Goal: Transaction & Acquisition: Book appointment/travel/reservation

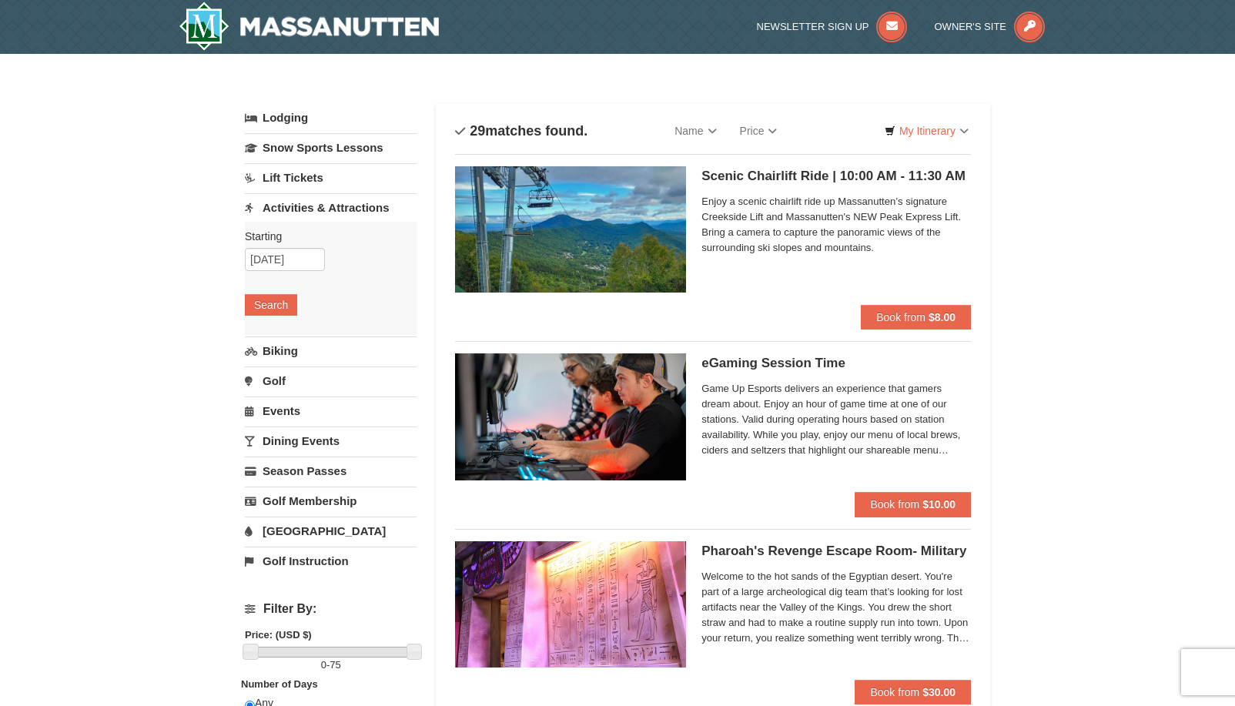
click at [264, 384] on link "Golf" at bounding box center [331, 381] width 172 height 28
click at [286, 328] on input "[DATE]" at bounding box center [285, 319] width 80 height 23
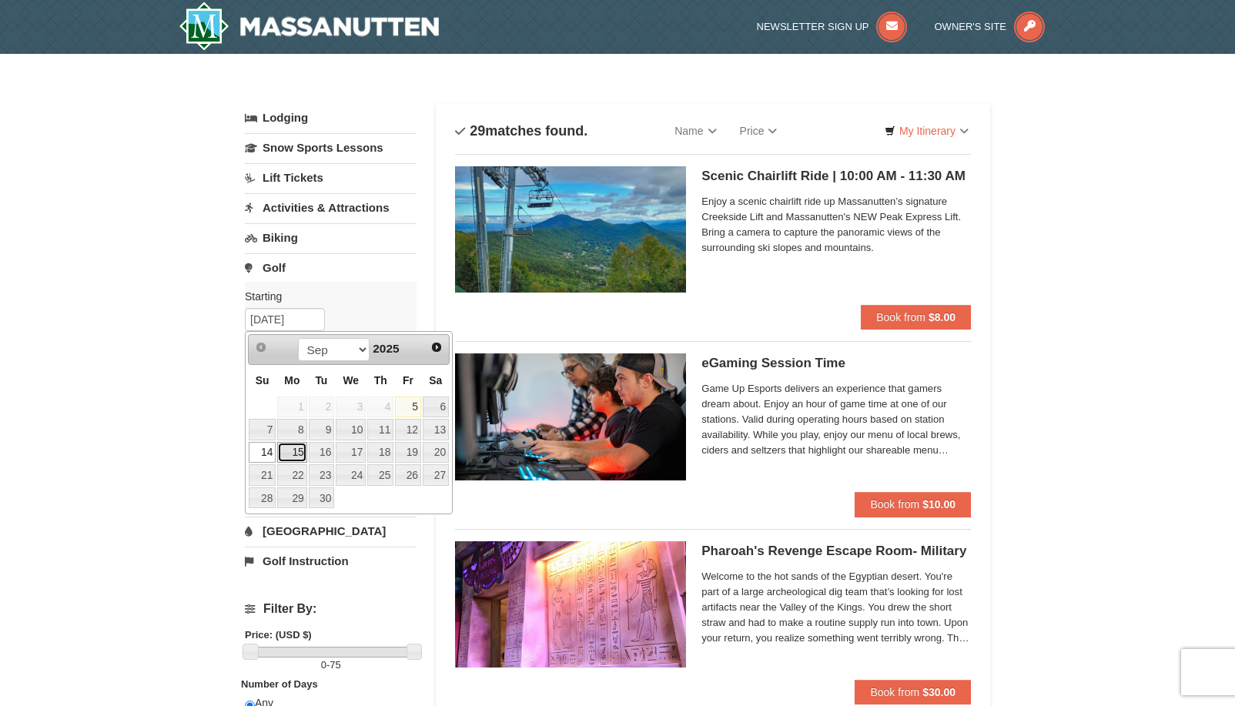
drag, startPoint x: 293, startPoint y: 446, endPoint x: 300, endPoint y: 431, distance: 16.5
click at [294, 446] on link "15" at bounding box center [291, 453] width 29 height 22
type input "09/15/2025"
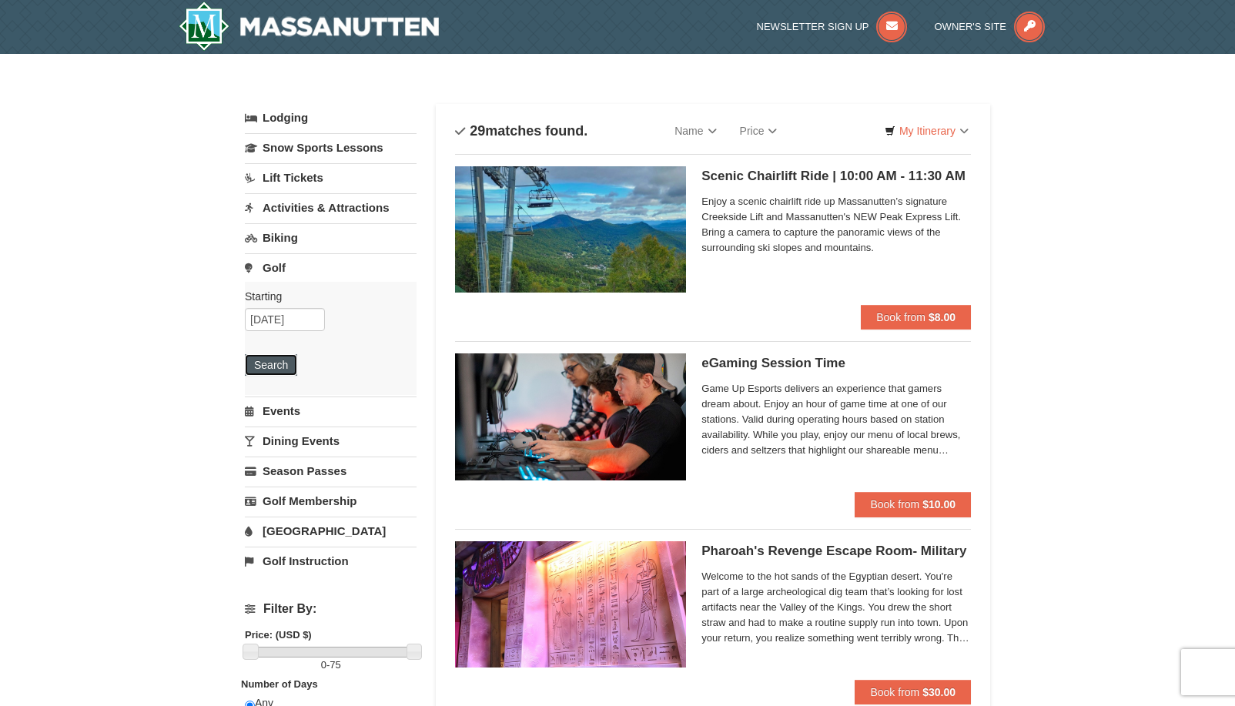
click at [269, 360] on button "Search" at bounding box center [271, 365] width 52 height 22
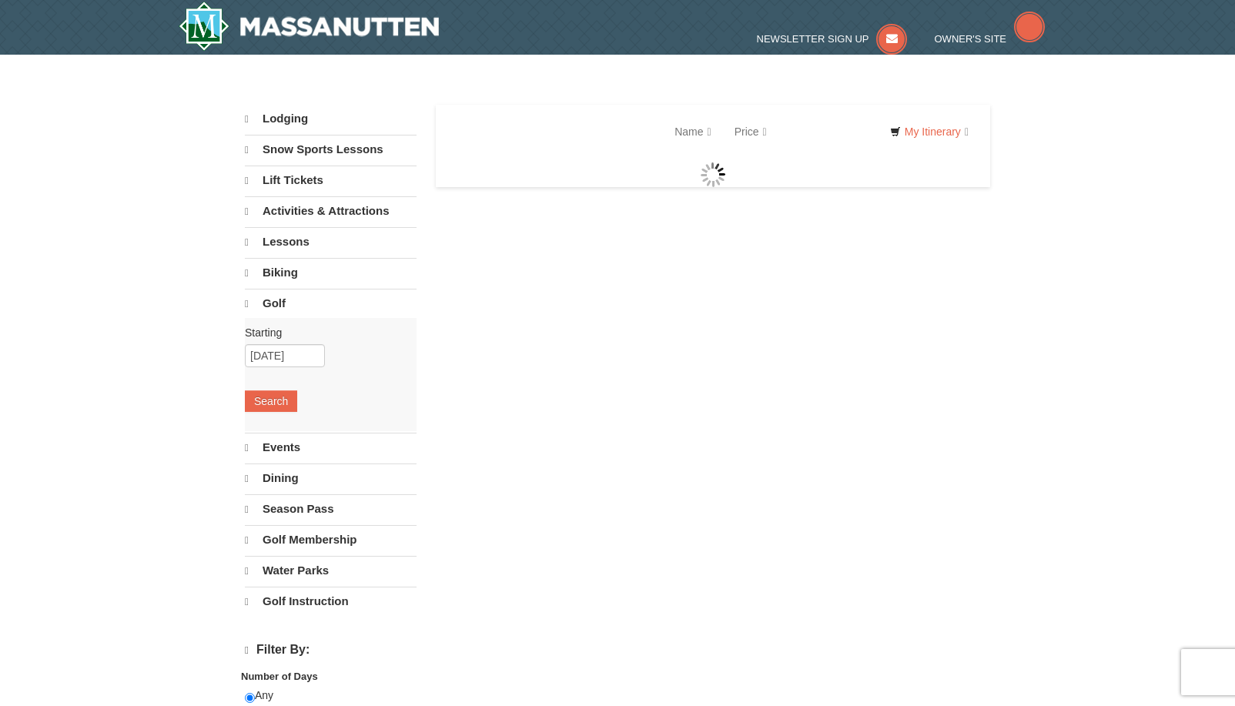
select select "9"
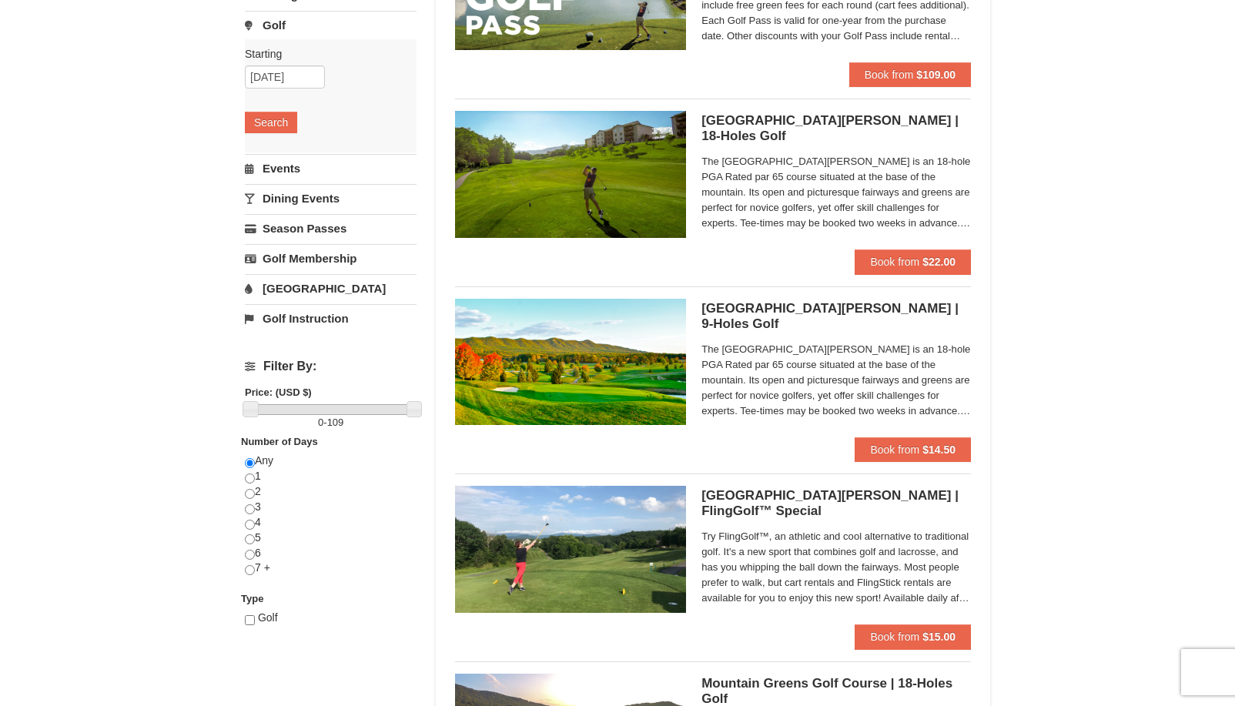
scroll to position [308, 0]
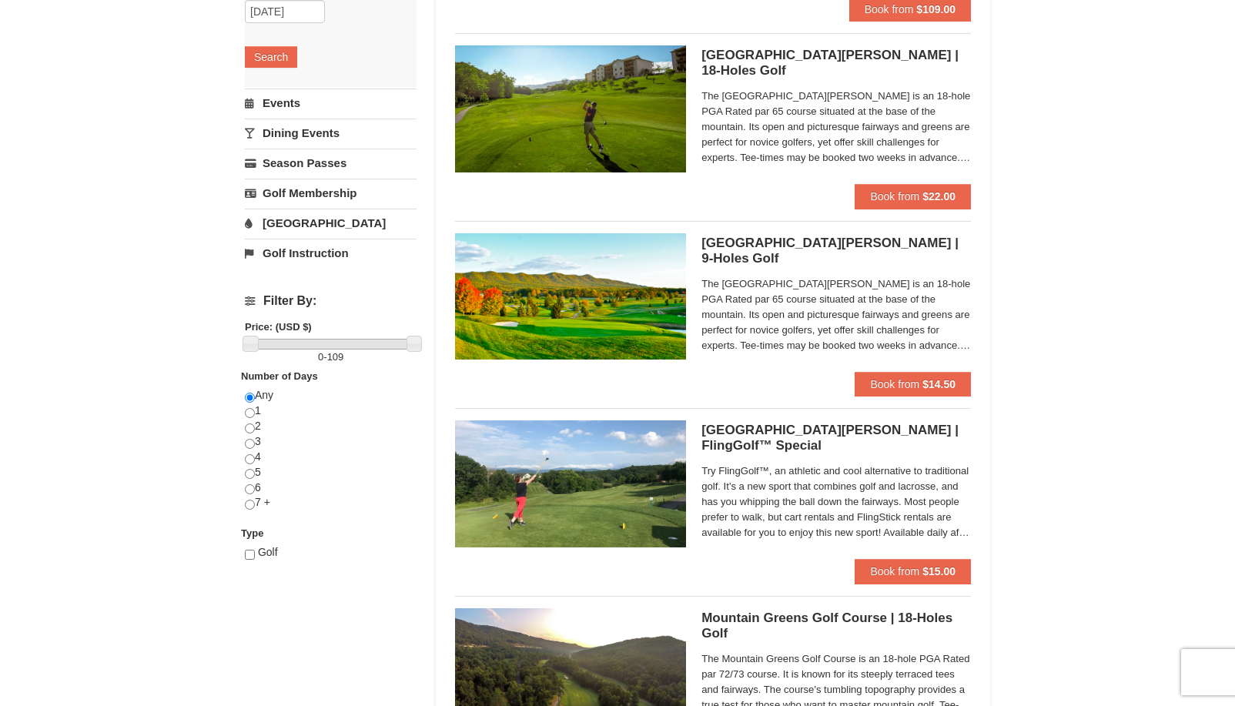
click at [778, 244] on h5 "Woodstone Meadows Golf Course | 9-Holes Golf Woodstone Meadows Golf Course" at bounding box center [837, 251] width 270 height 31
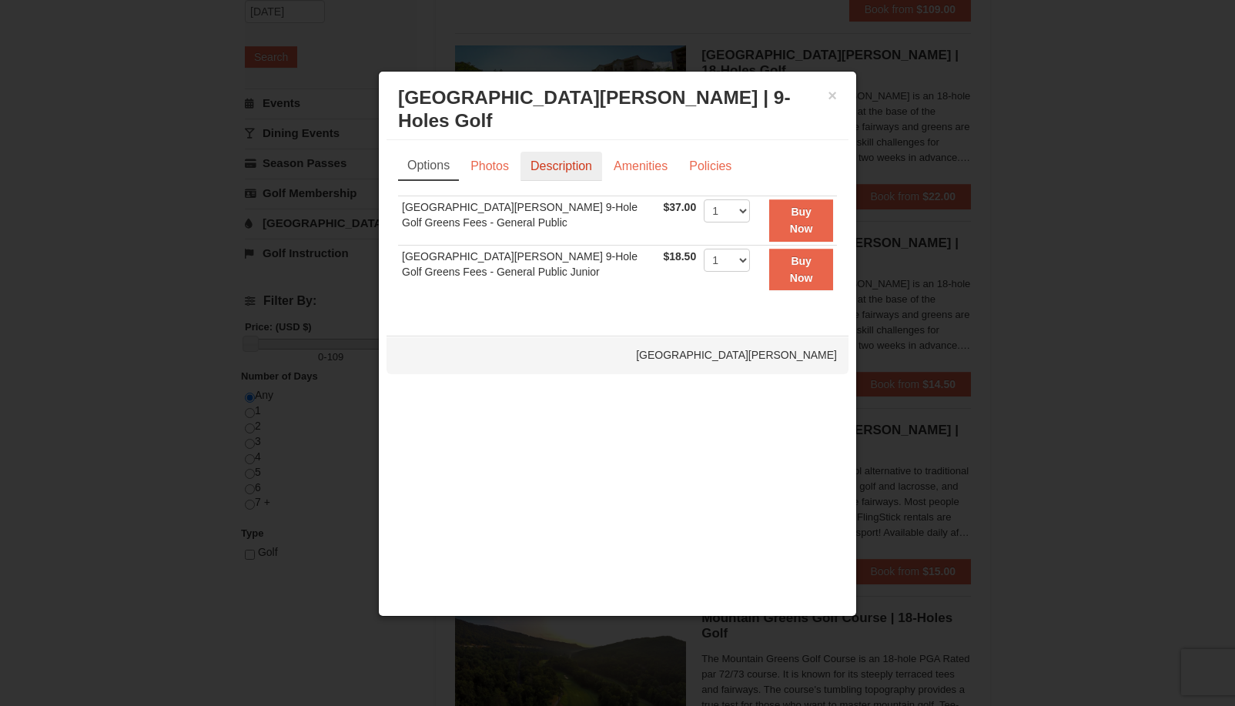
click at [571, 159] on link "Description" at bounding box center [562, 166] width 82 height 29
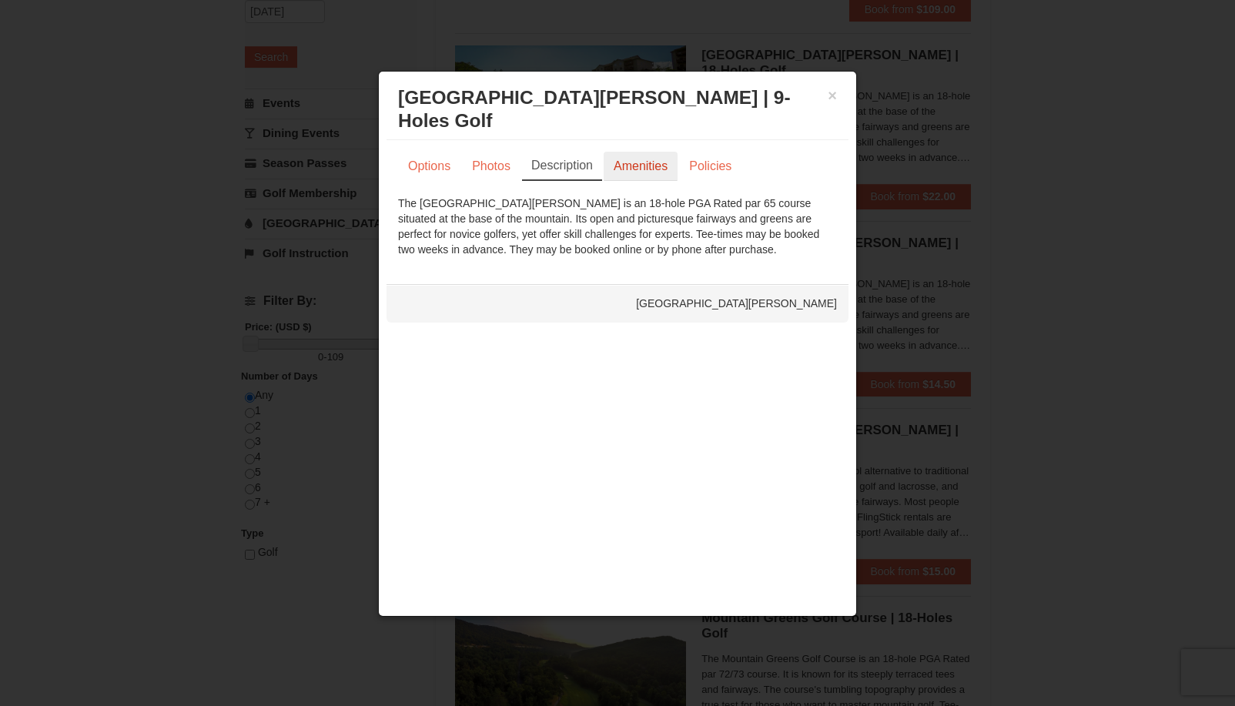
click at [652, 163] on link "Amenities" at bounding box center [641, 166] width 74 height 29
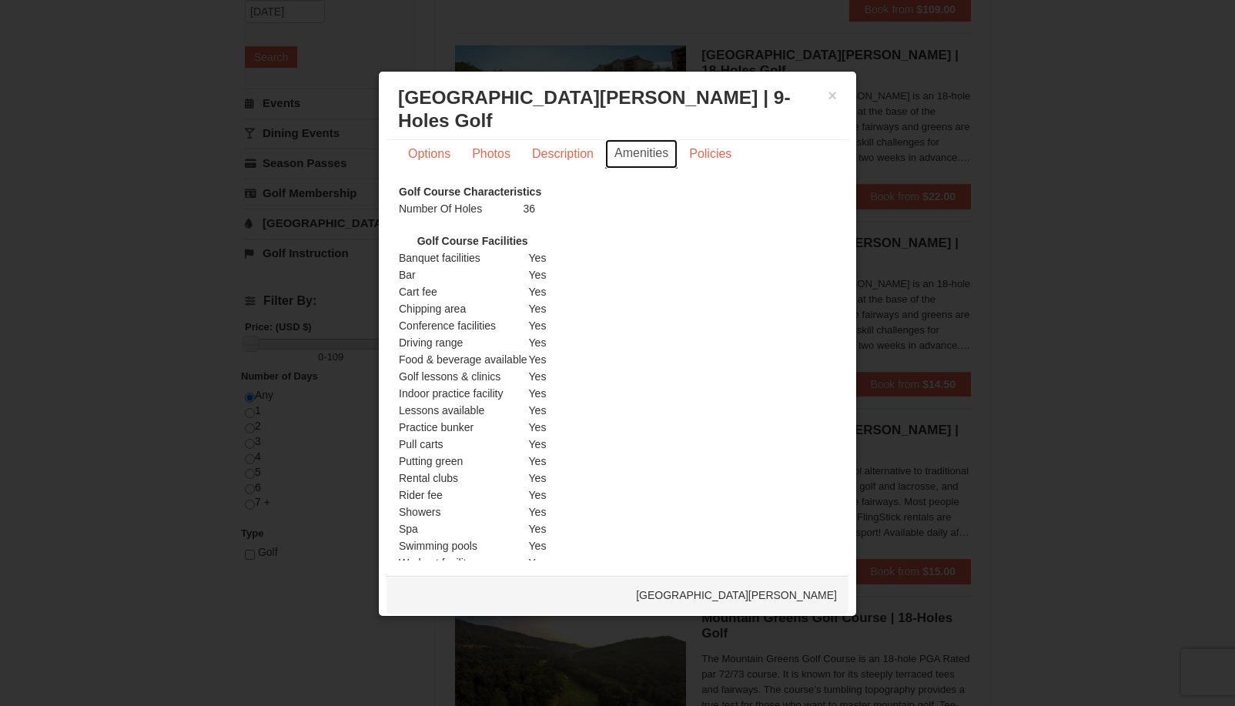
scroll to position [0, 0]
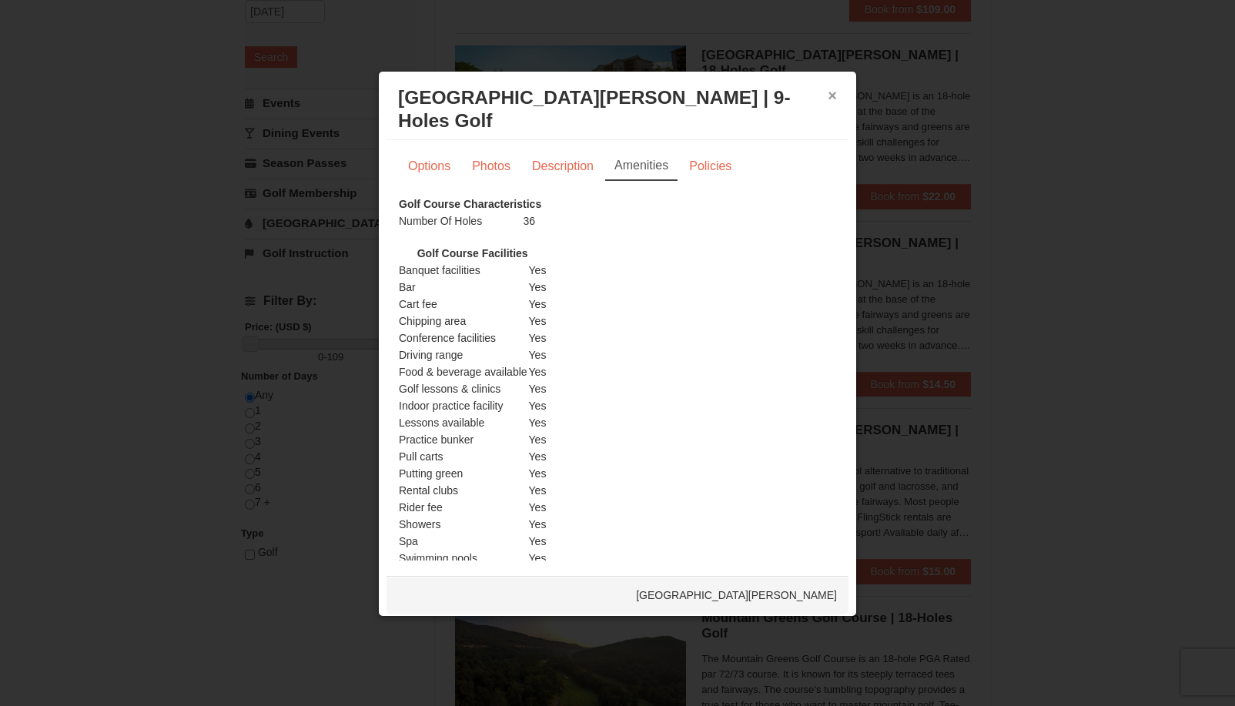
click at [828, 96] on button "×" at bounding box center [832, 95] width 9 height 15
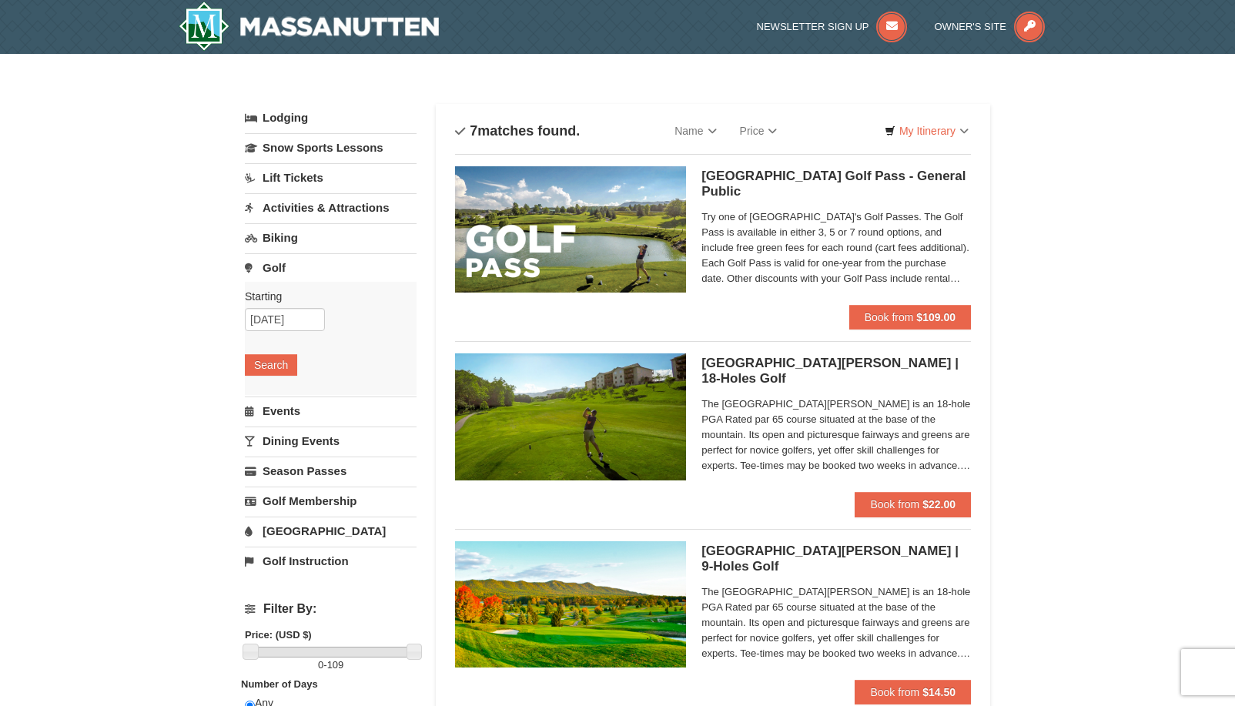
click at [283, 230] on link "Biking" at bounding box center [331, 237] width 172 height 28
click at [253, 332] on button "Search" at bounding box center [271, 335] width 52 height 22
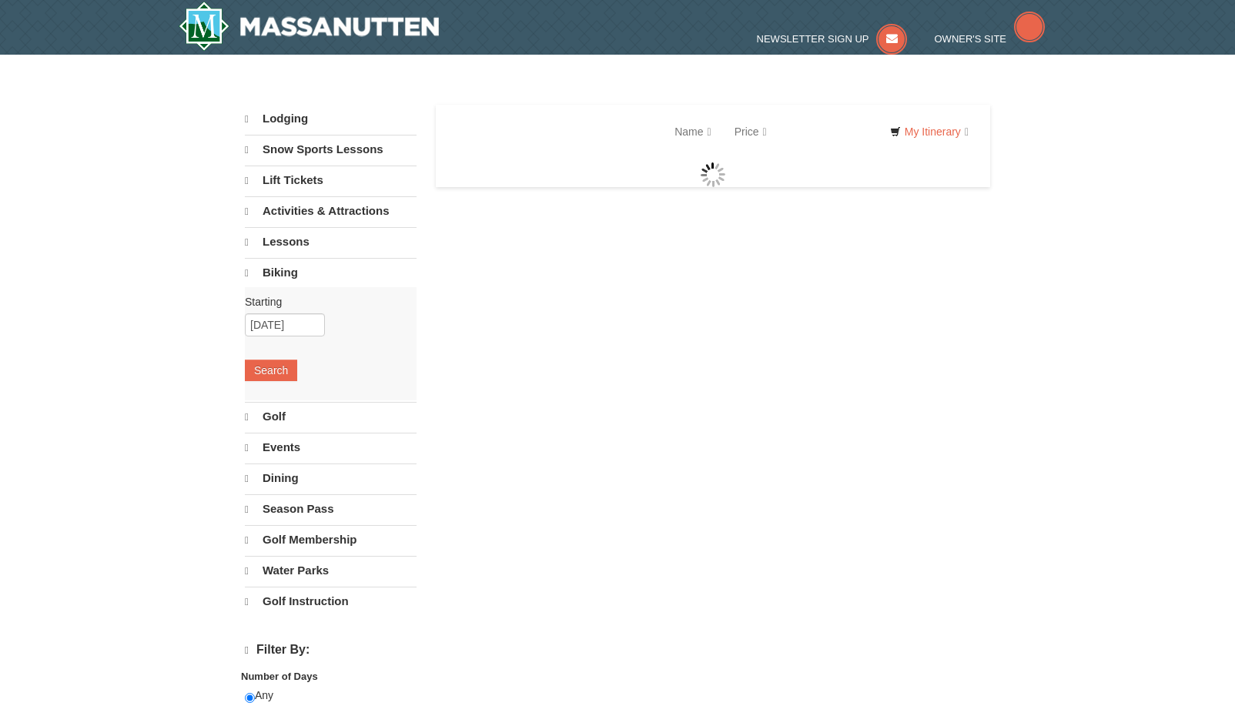
select select "9"
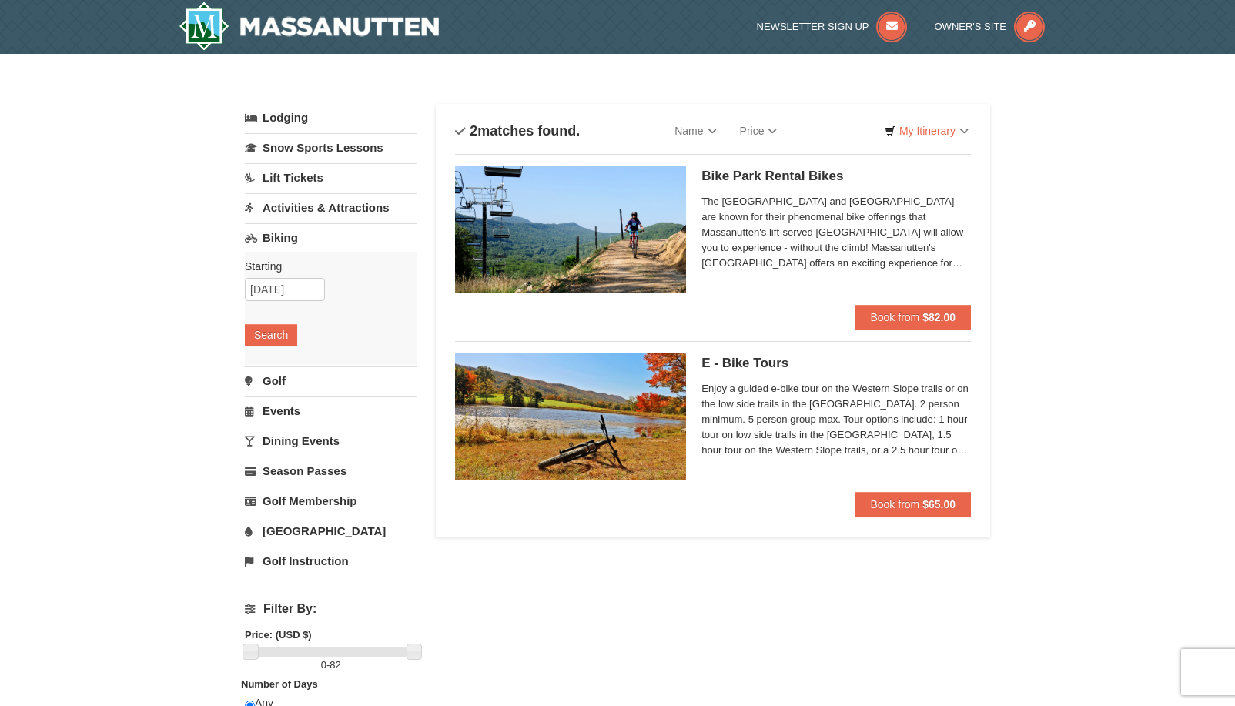
click at [281, 235] on link "Biking" at bounding box center [331, 237] width 172 height 28
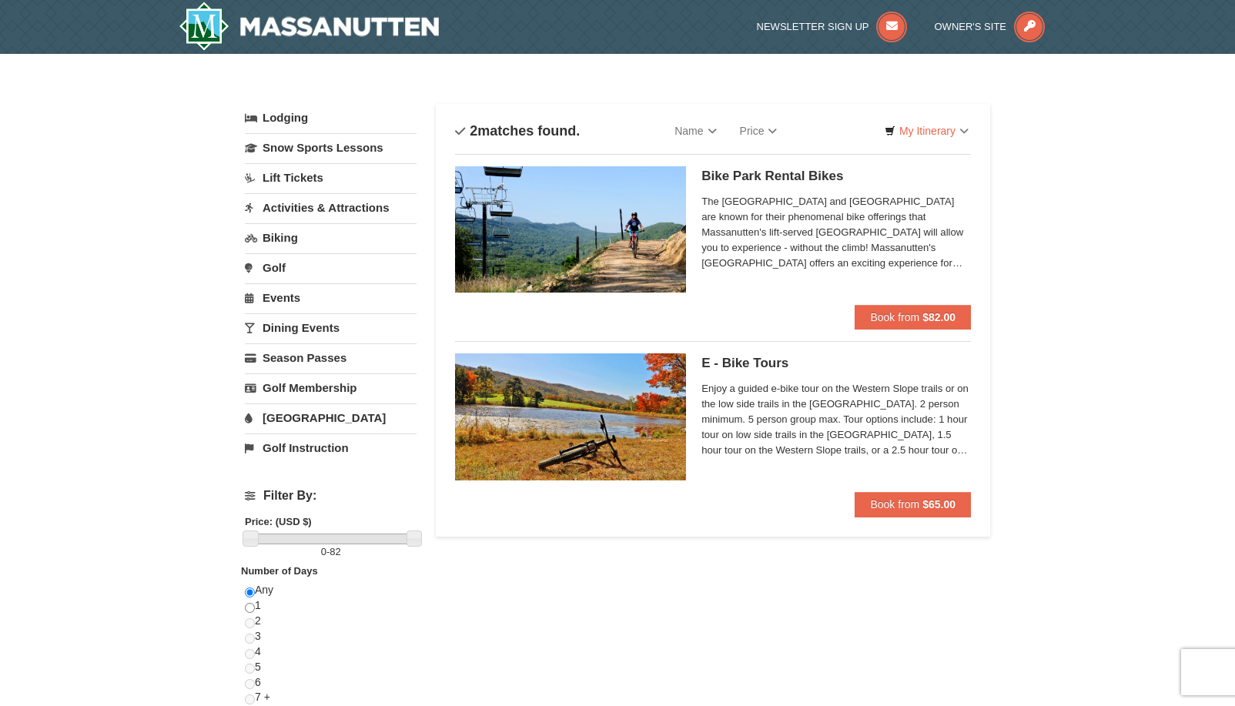
click at [292, 328] on link "Dining Events" at bounding box center [331, 327] width 172 height 28
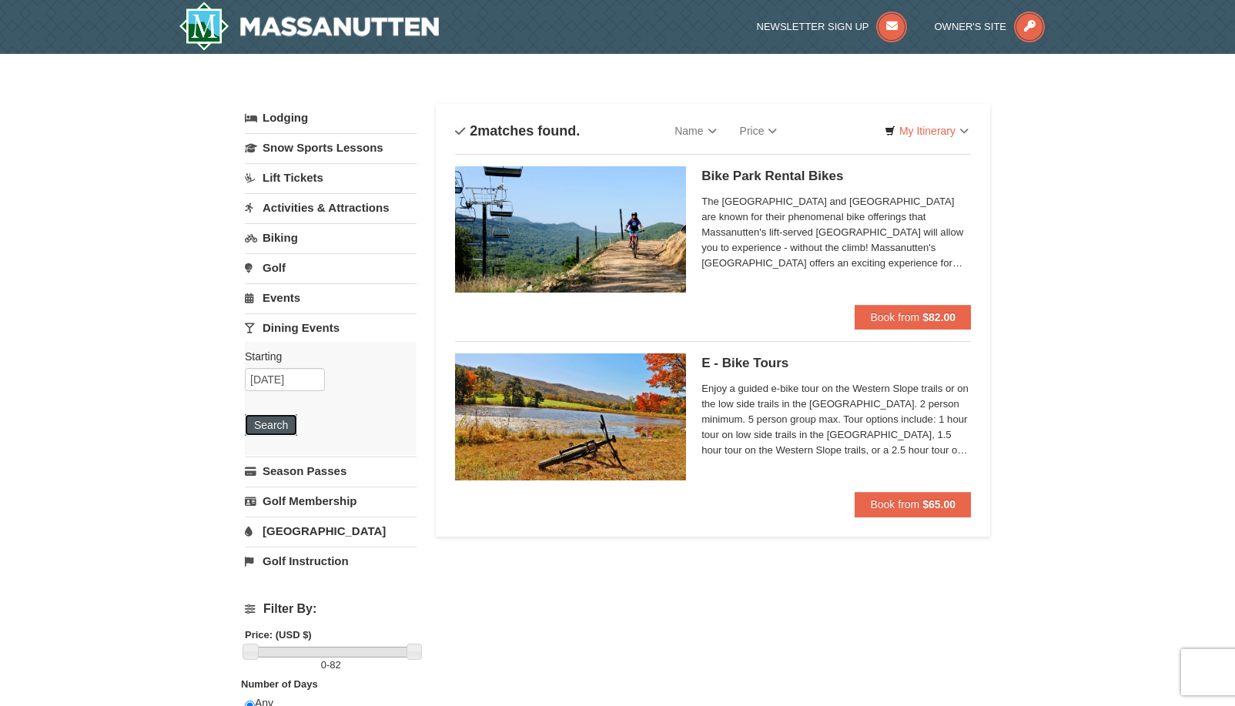
click at [267, 429] on button "Search" at bounding box center [271, 425] width 52 height 22
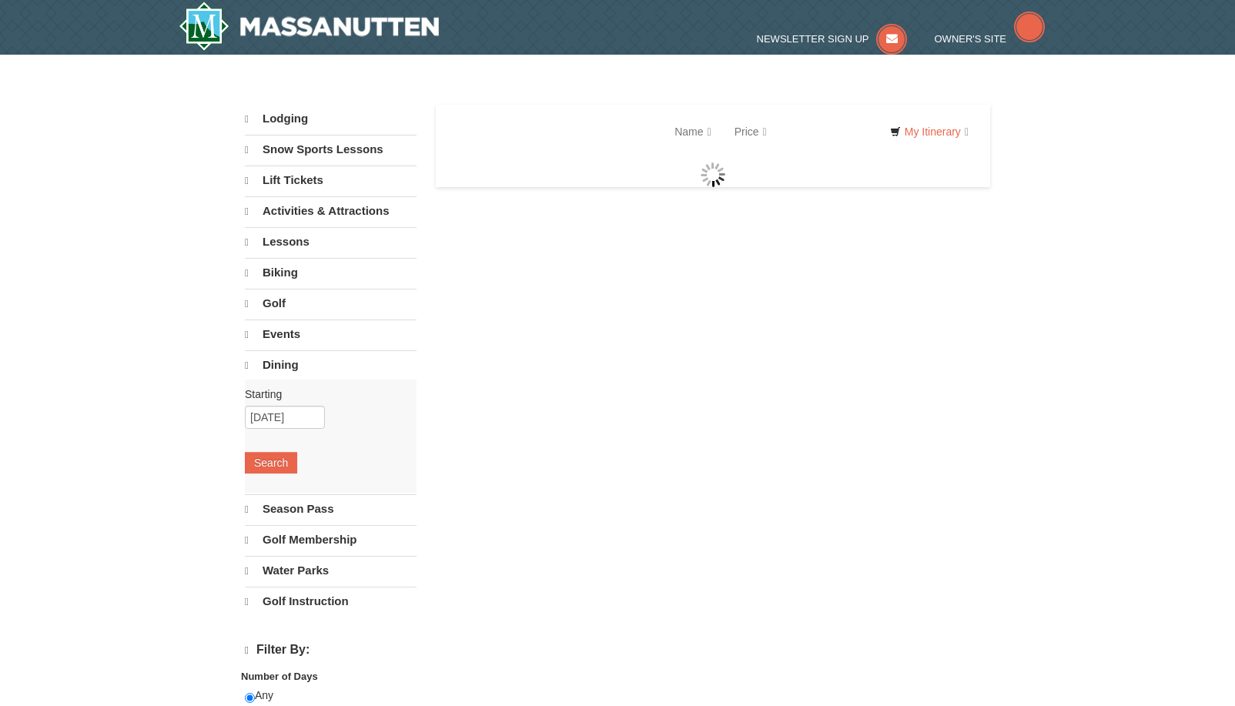
select select "9"
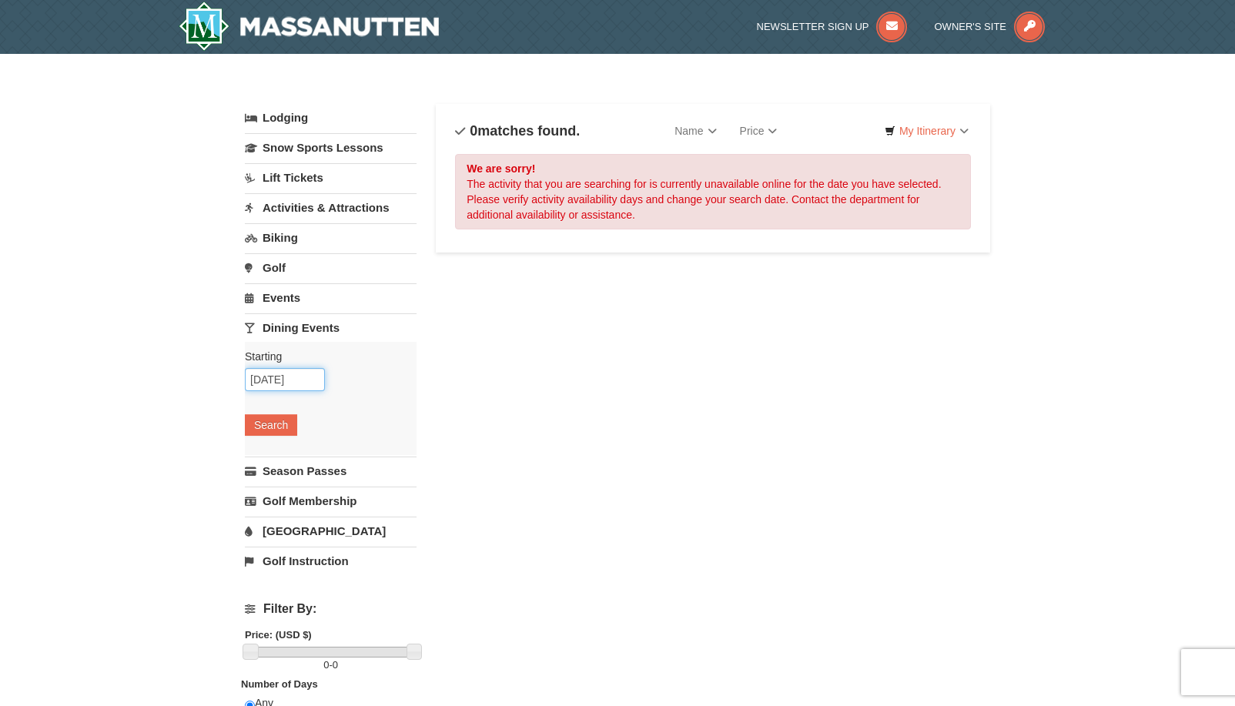
click at [293, 377] on input "09/15/2025" at bounding box center [285, 379] width 80 height 23
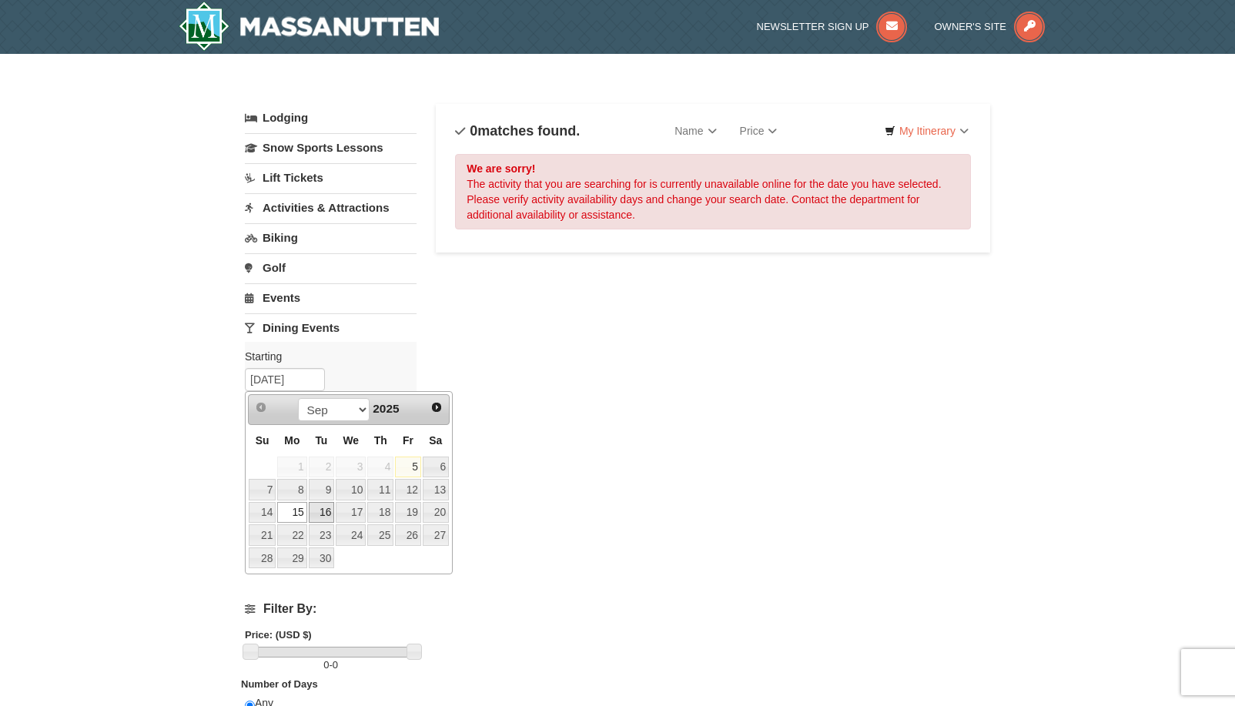
click at [327, 507] on link "16" at bounding box center [322, 513] width 26 height 22
type input "[DATE]"
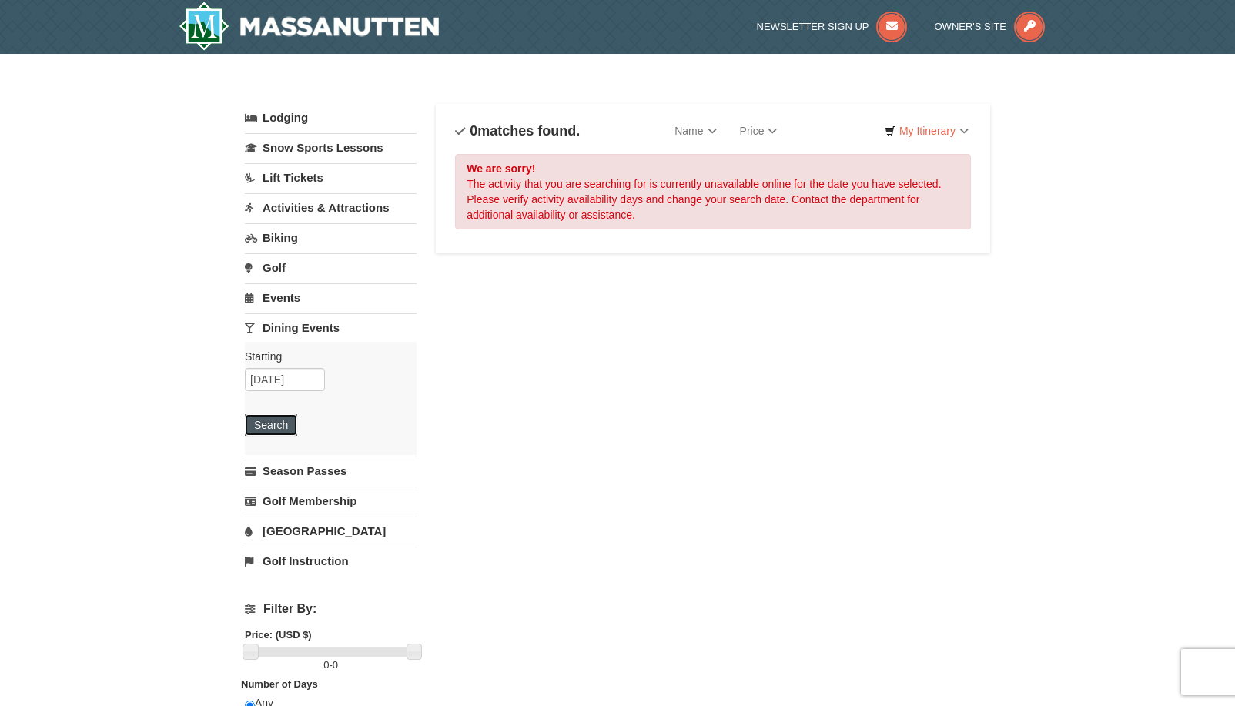
click at [260, 427] on button "Search" at bounding box center [271, 425] width 52 height 22
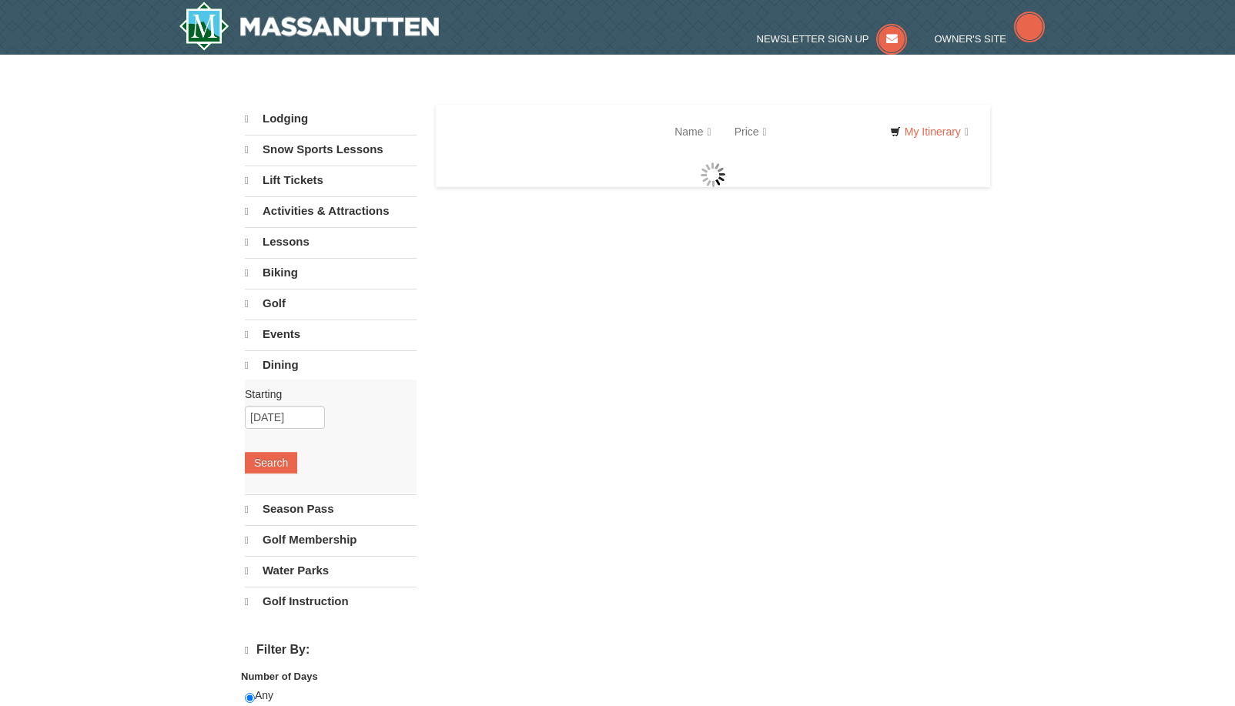
select select "9"
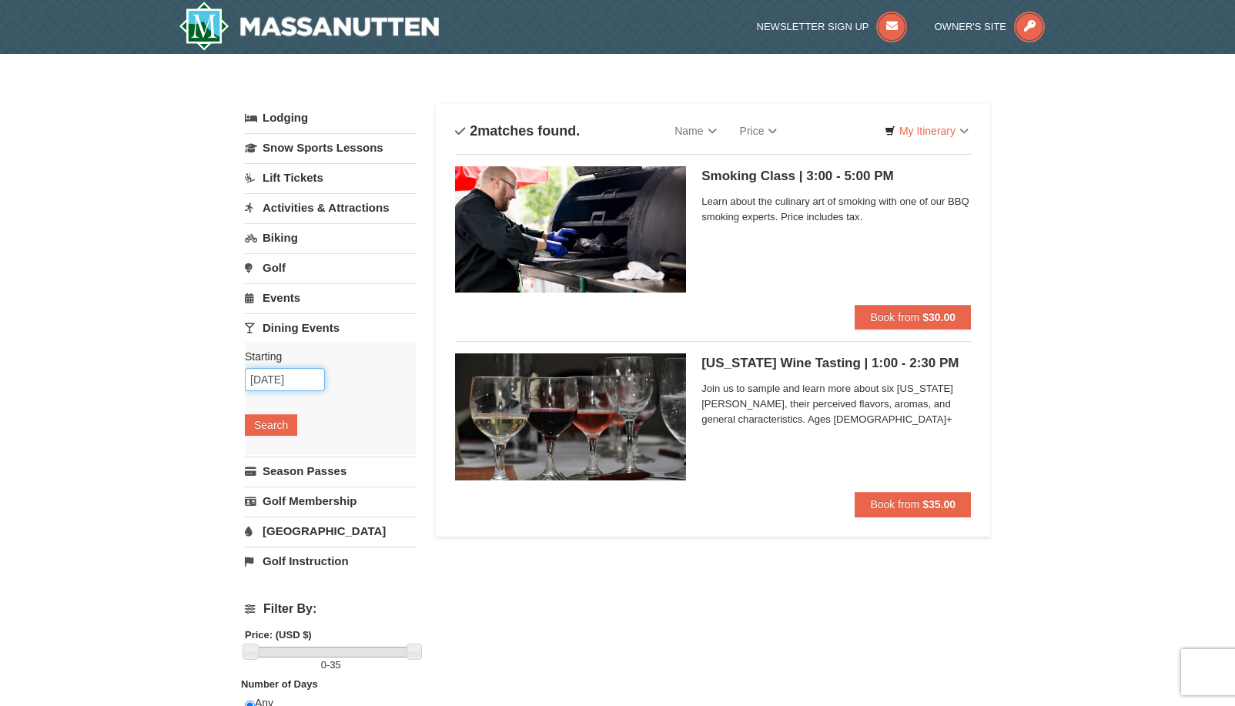
click at [292, 387] on input "[DATE]" at bounding box center [285, 379] width 80 height 23
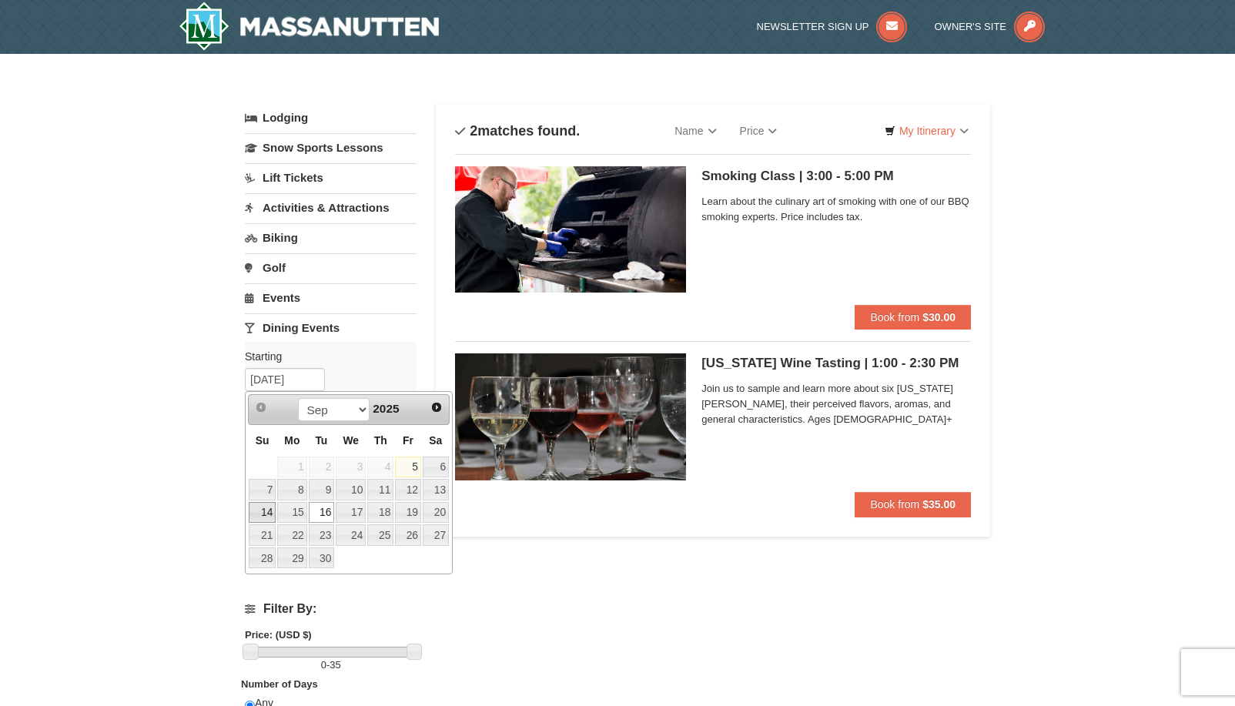
click at [266, 511] on link "14" at bounding box center [262, 513] width 27 height 22
type input "[DATE]"
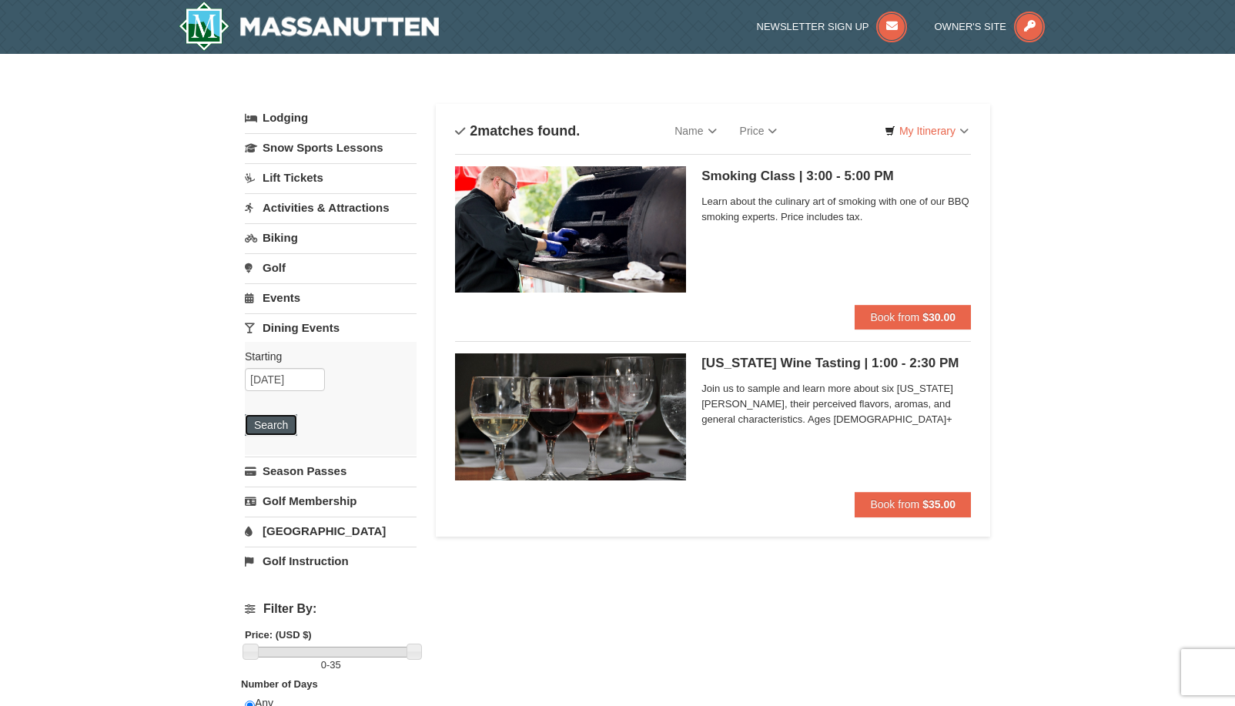
click at [281, 421] on button "Search" at bounding box center [271, 425] width 52 height 22
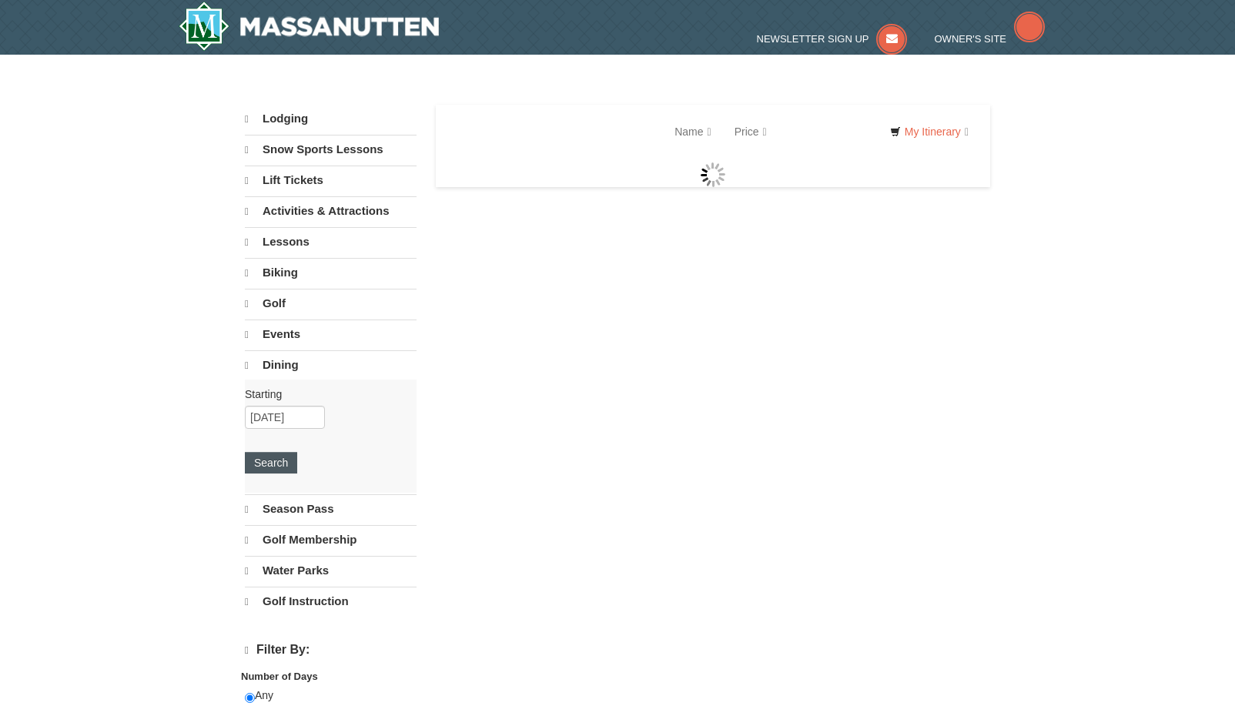
select select "9"
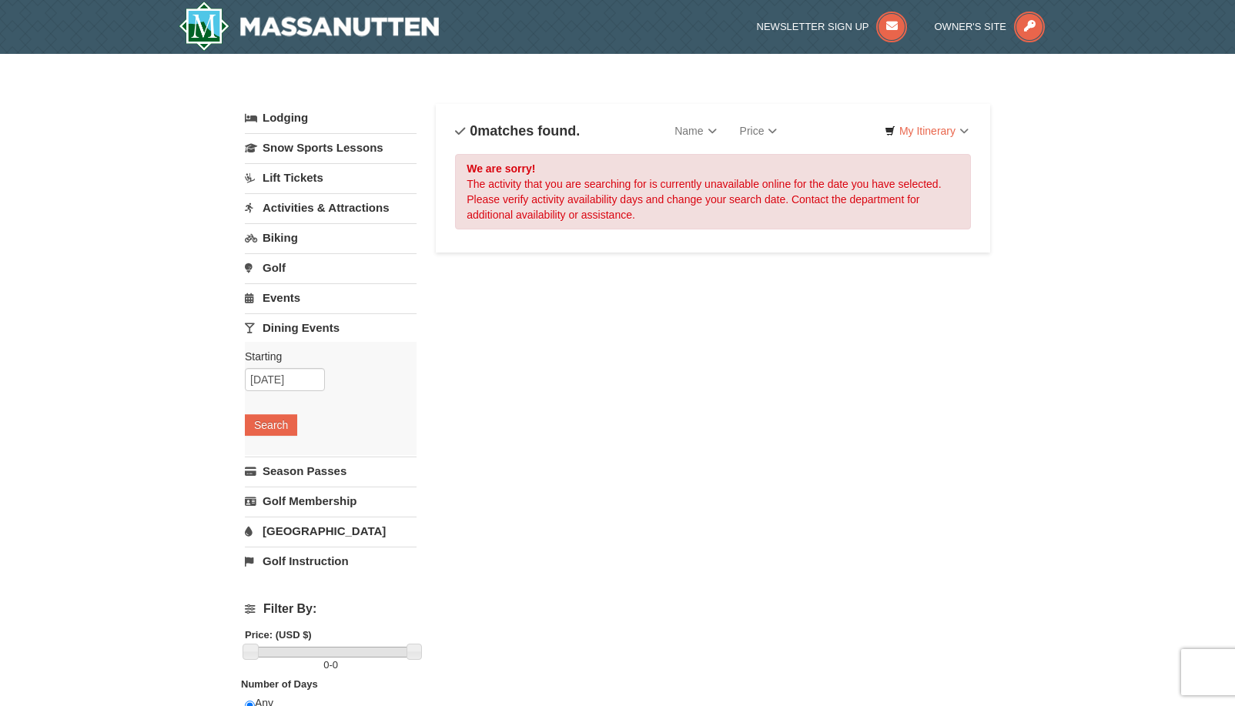
click at [300, 530] on link "[GEOGRAPHIC_DATA]" at bounding box center [331, 531] width 172 height 28
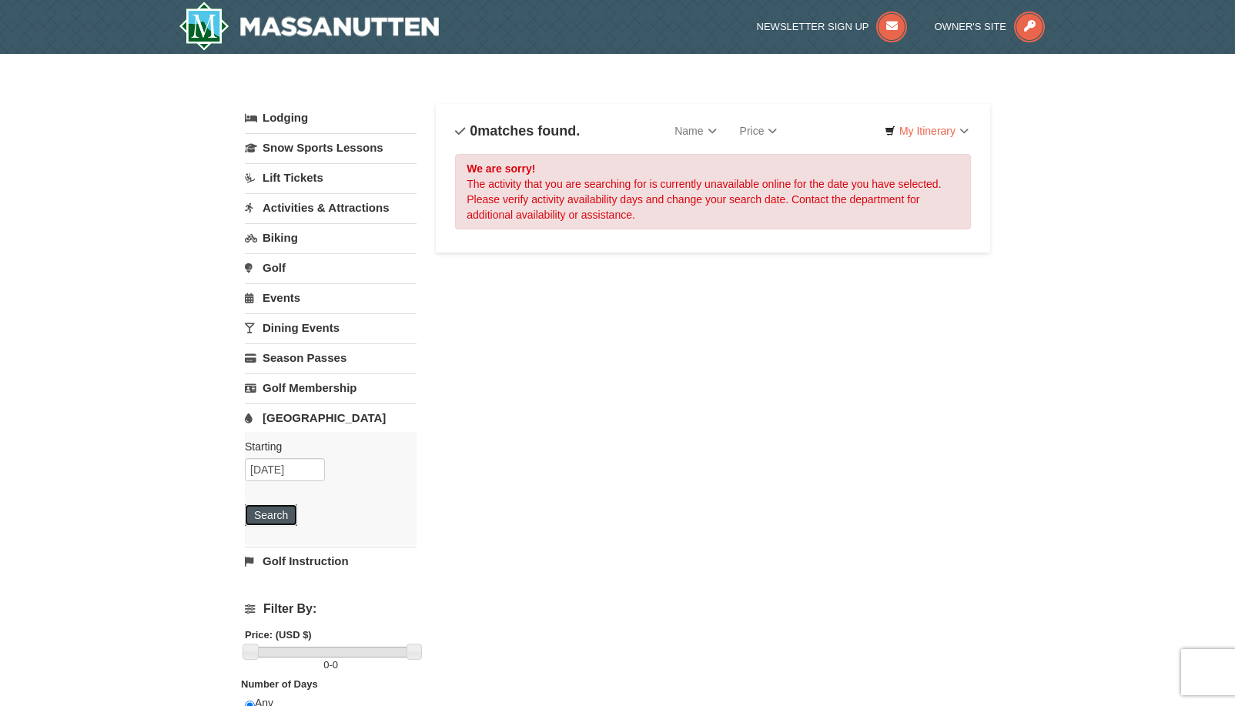
click at [277, 511] on button "Search" at bounding box center [271, 515] width 52 height 22
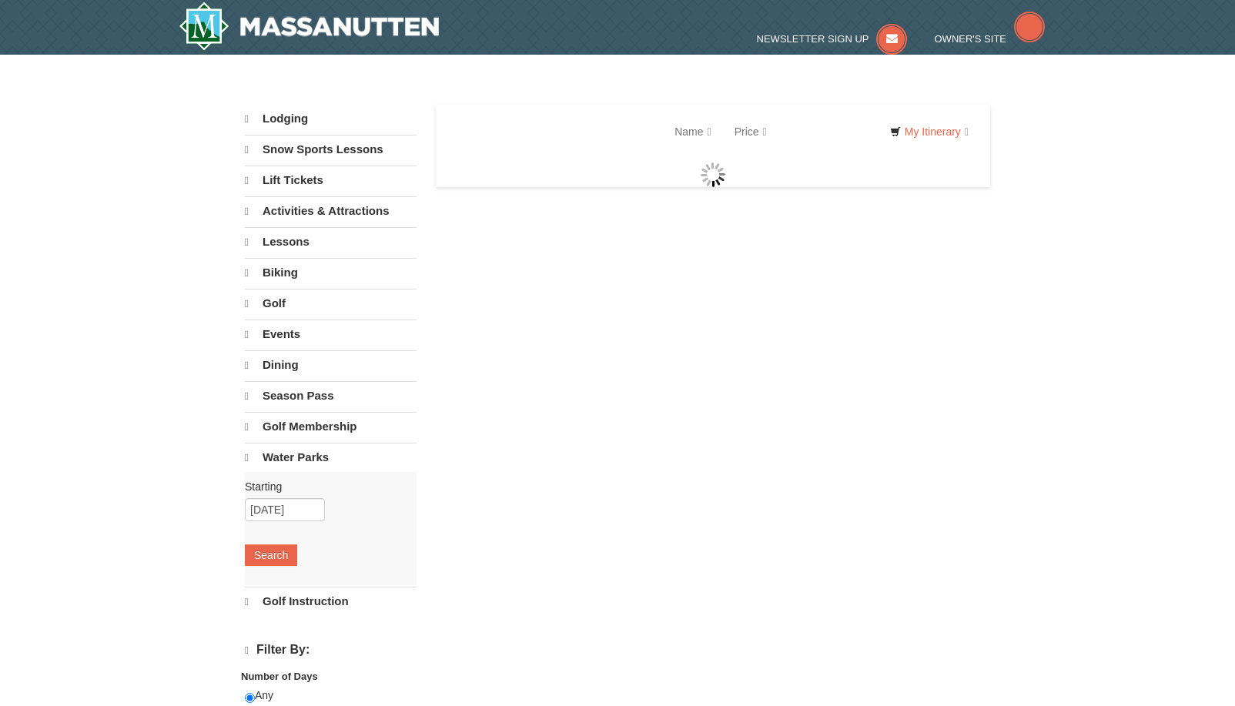
select select "9"
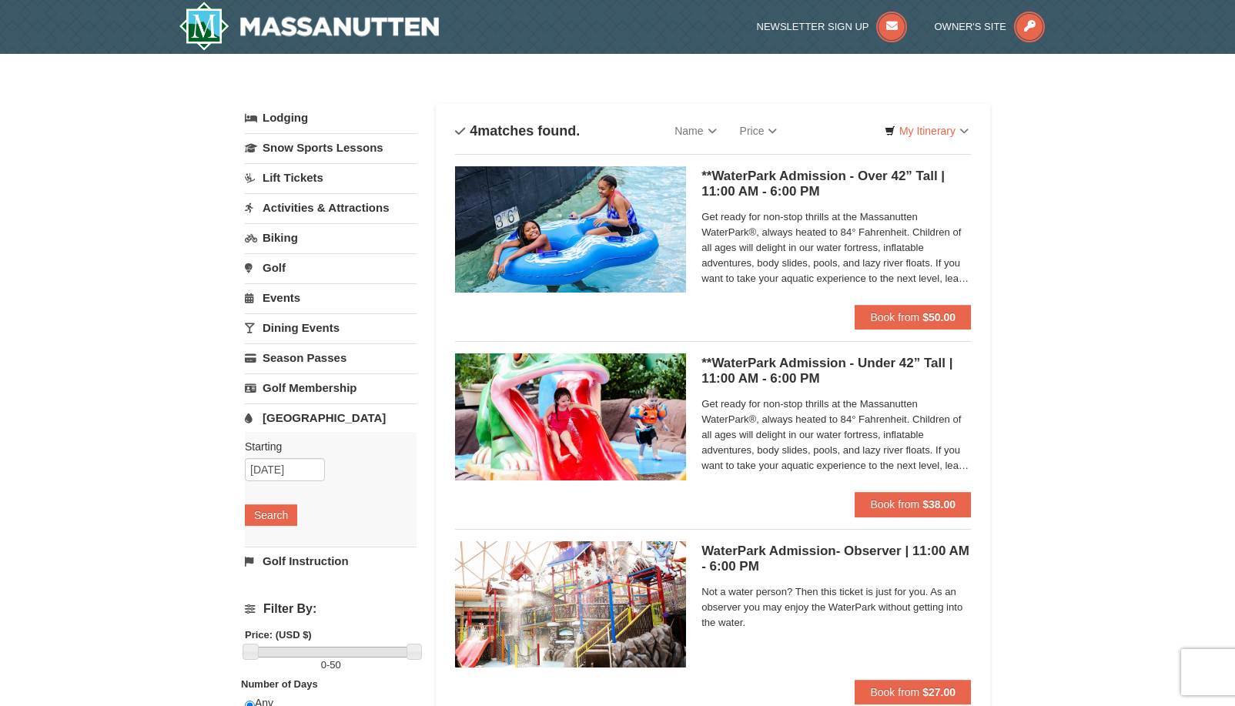
click at [783, 222] on span "Get ready for non-stop thrills at the Massanutten WaterPark®, always heated to …" at bounding box center [837, 247] width 270 height 77
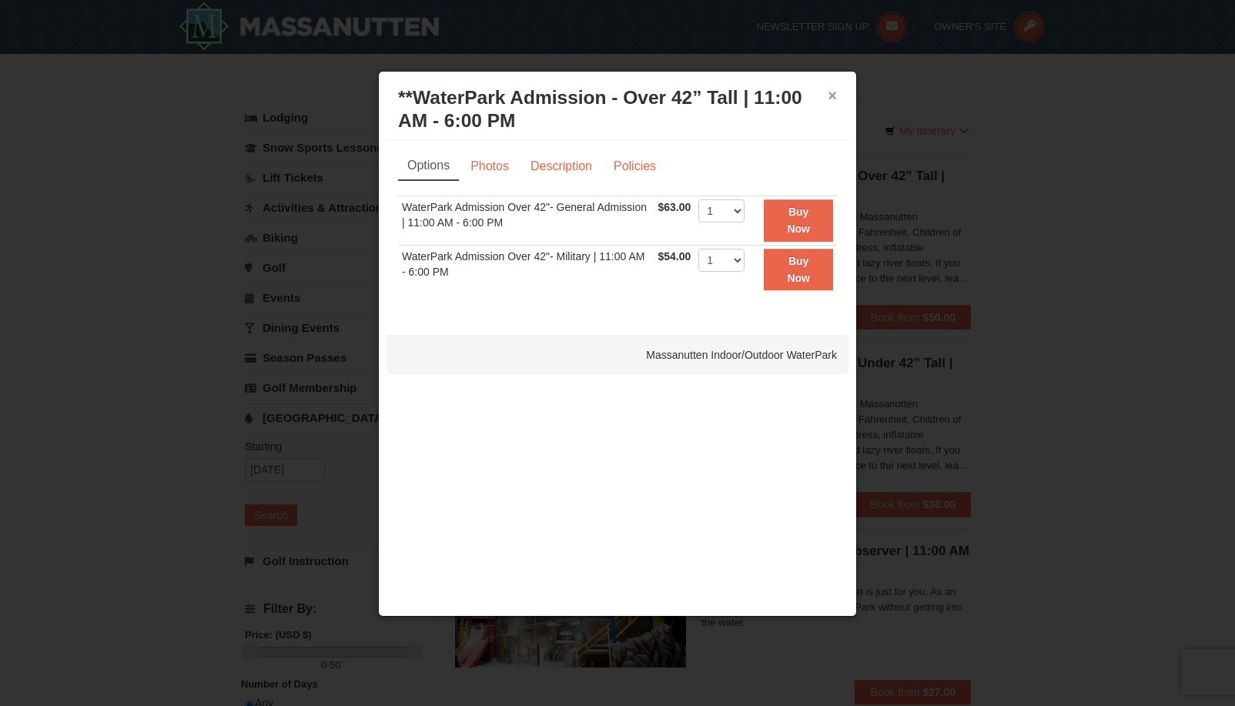
click at [832, 96] on button "×" at bounding box center [832, 95] width 9 height 15
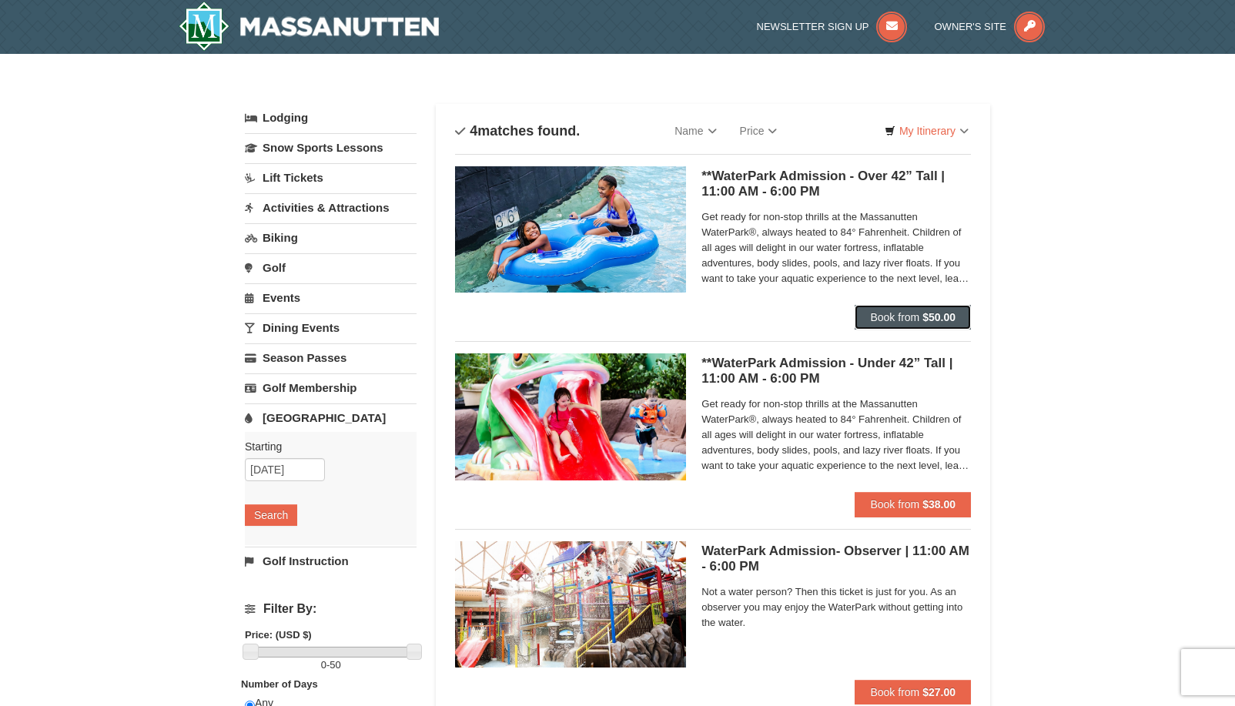
click at [901, 313] on span "Book from" at bounding box center [894, 317] width 49 height 12
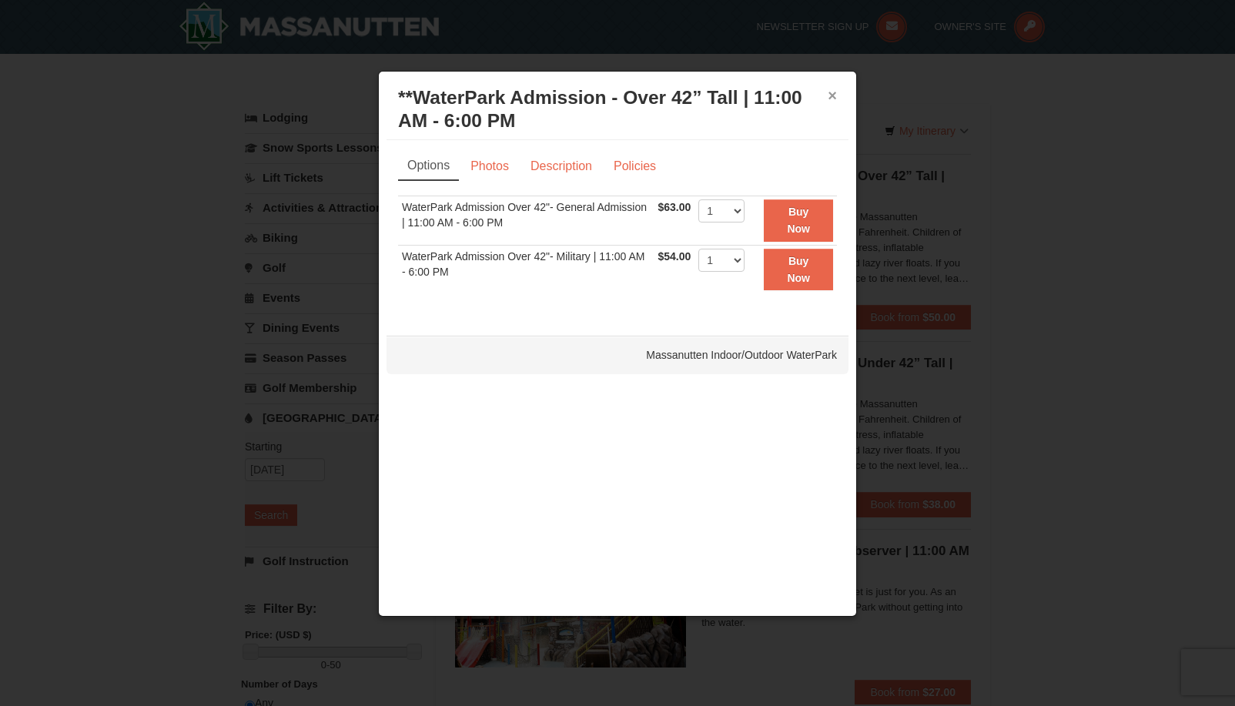
click at [830, 93] on button "×" at bounding box center [832, 95] width 9 height 15
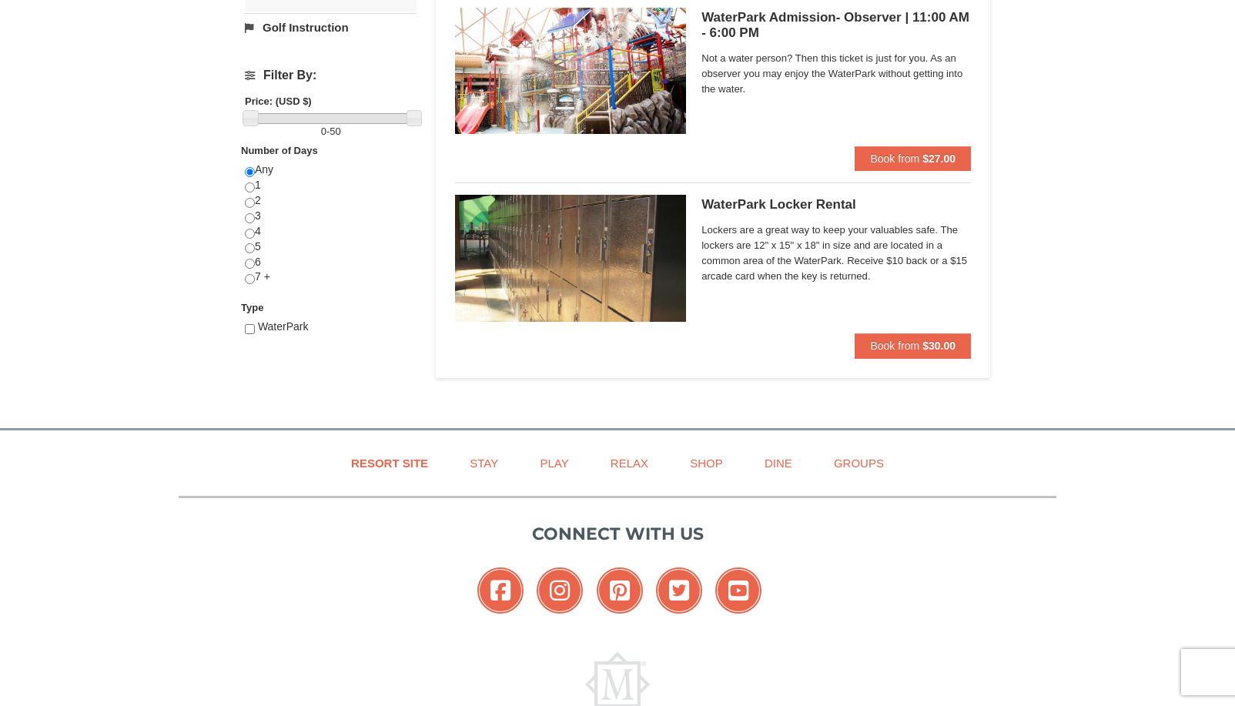
scroll to position [539, 0]
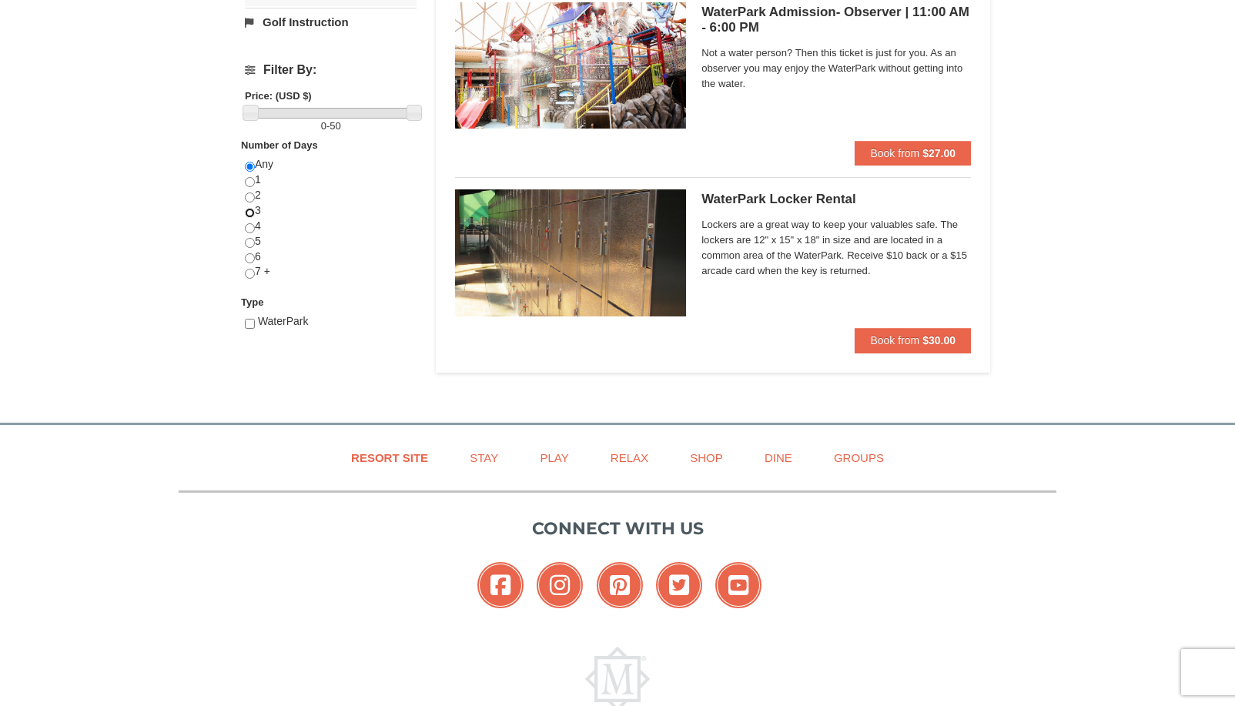
click at [249, 211] on input "radio" at bounding box center [250, 213] width 10 height 10
radio input "true"
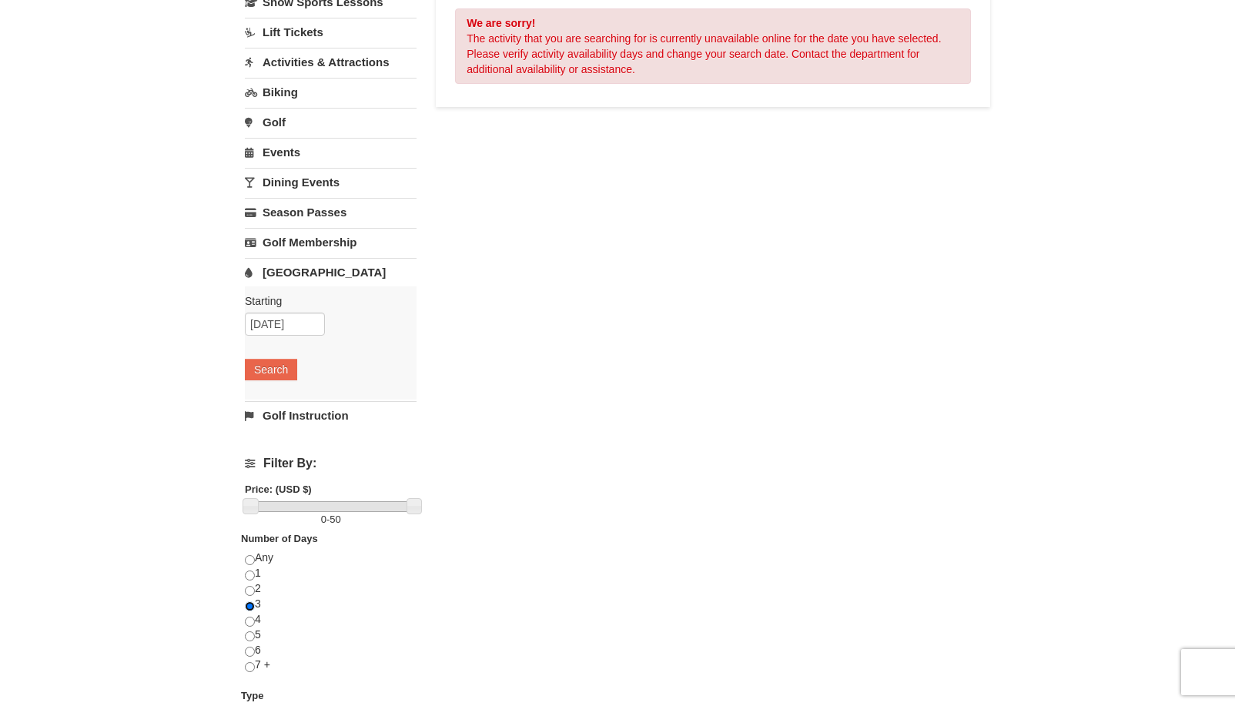
scroll to position [77, 0]
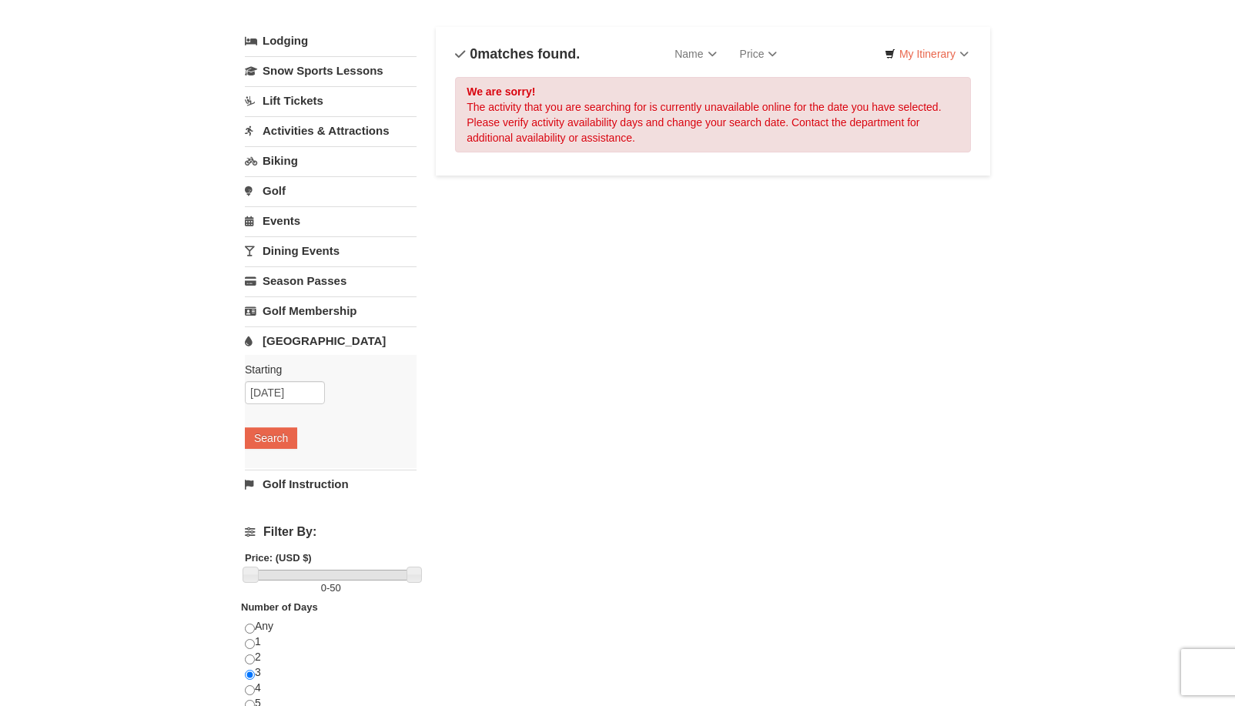
click at [290, 224] on link "Events" at bounding box center [331, 220] width 172 height 28
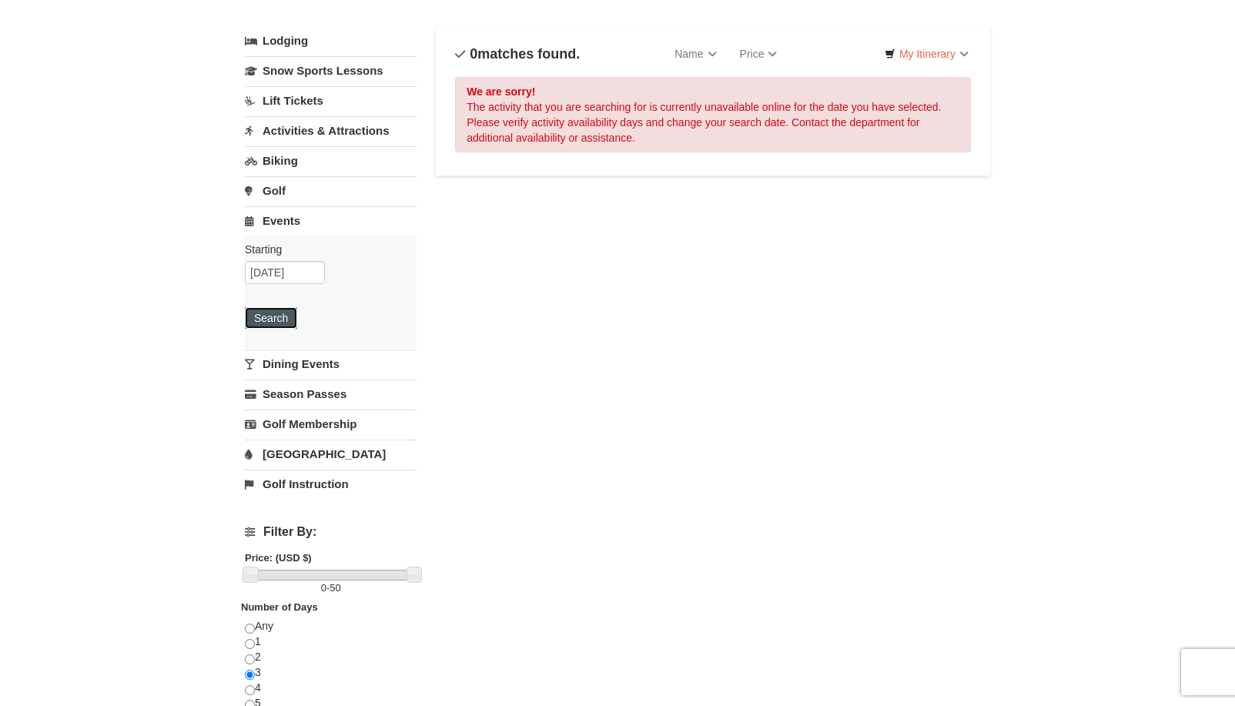
click at [279, 315] on button "Search" at bounding box center [271, 318] width 52 height 22
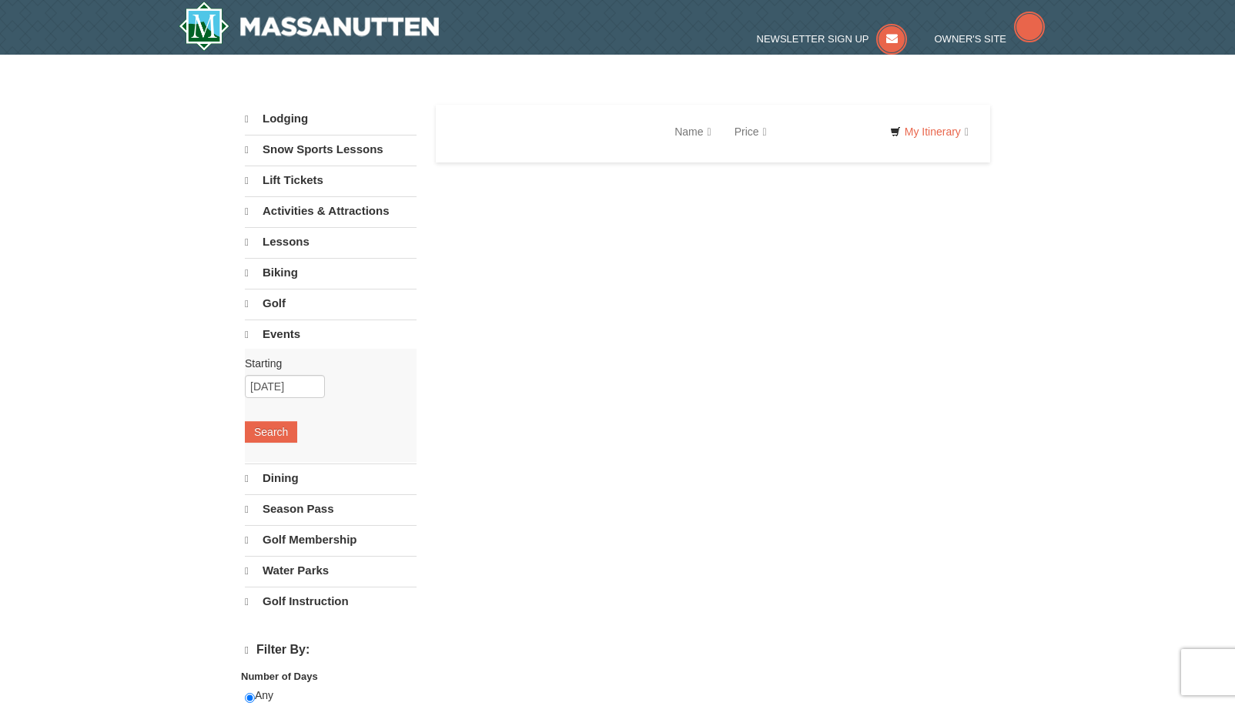
select select "9"
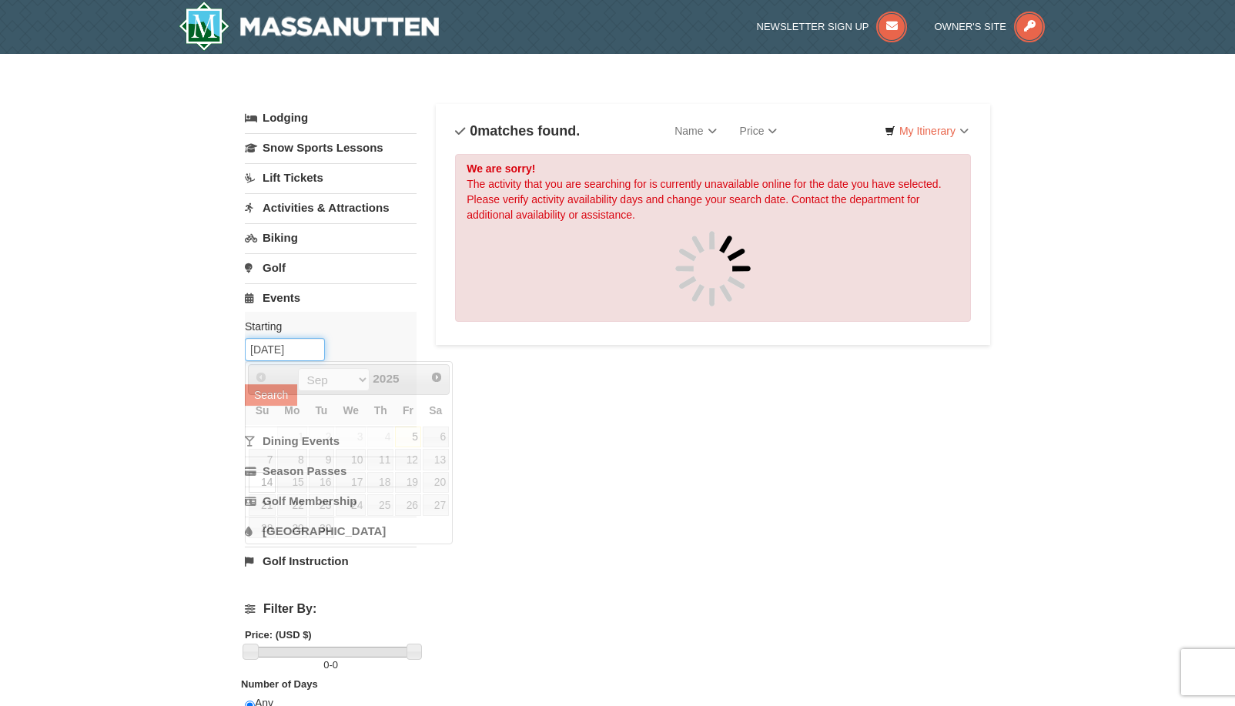
click at [297, 346] on input "09/14/2025" at bounding box center [285, 349] width 80 height 23
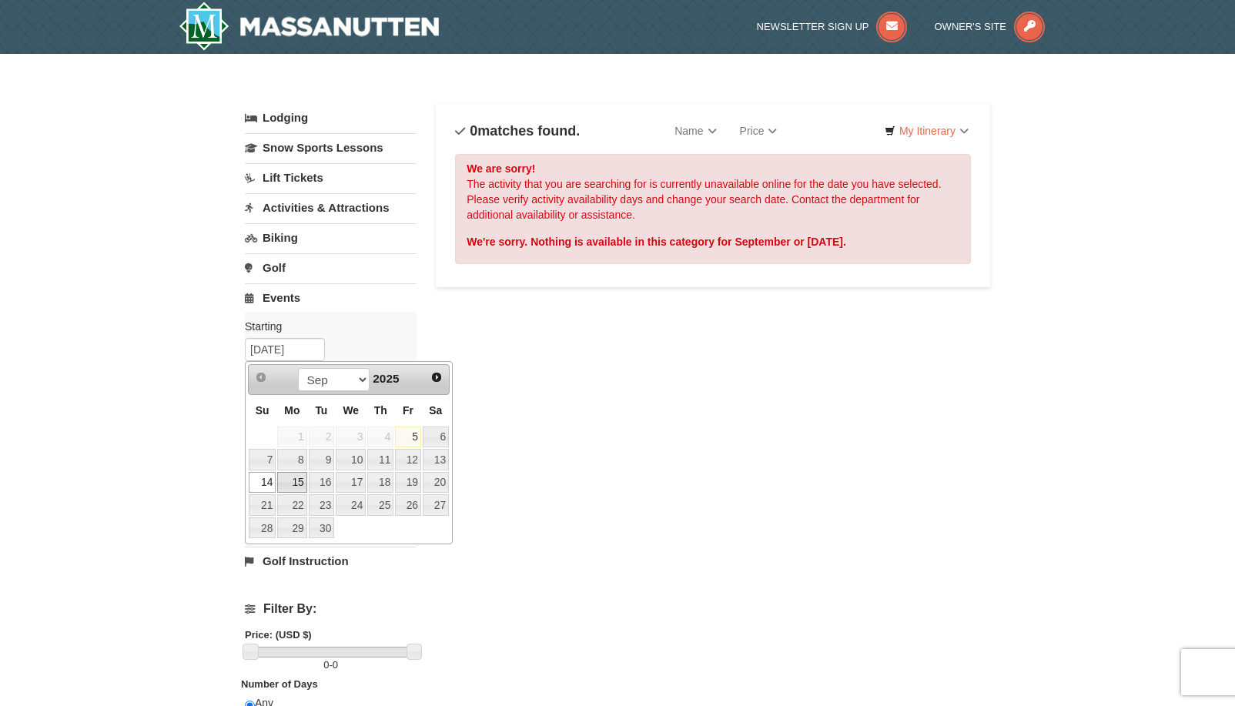
click at [293, 475] on link "15" at bounding box center [291, 483] width 29 height 22
type input "[DATE]"
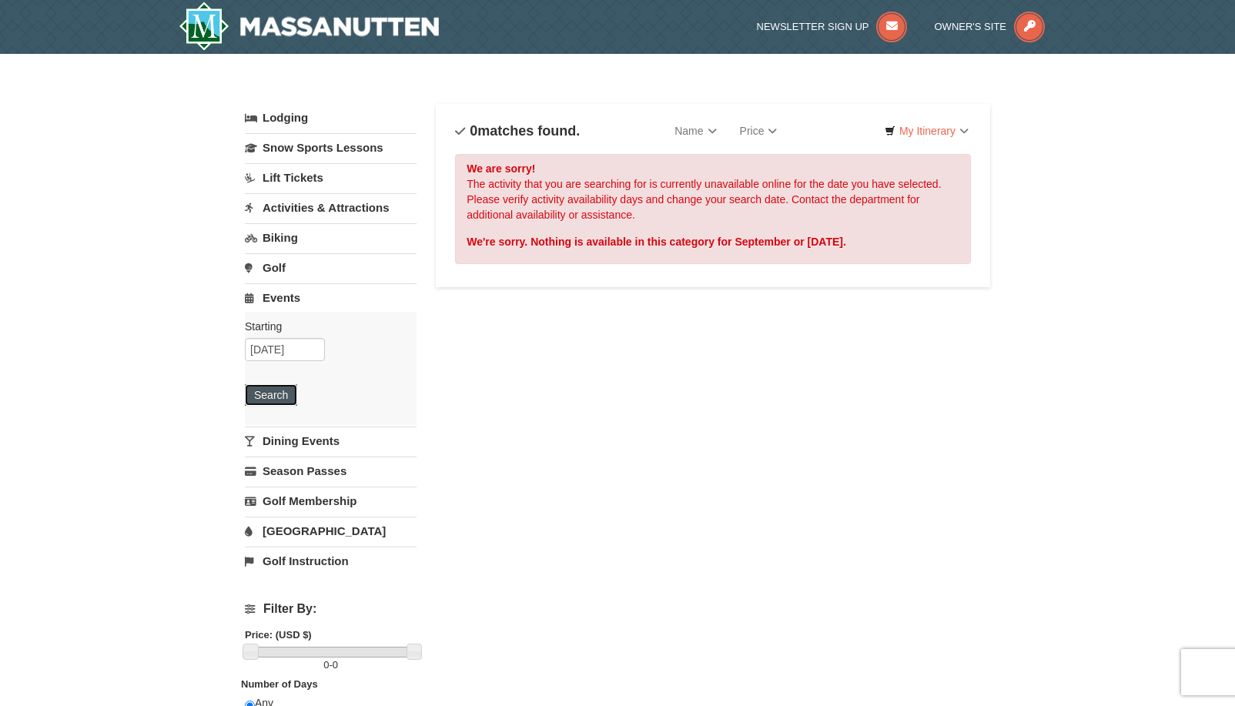
click at [273, 390] on button "Search" at bounding box center [271, 395] width 52 height 22
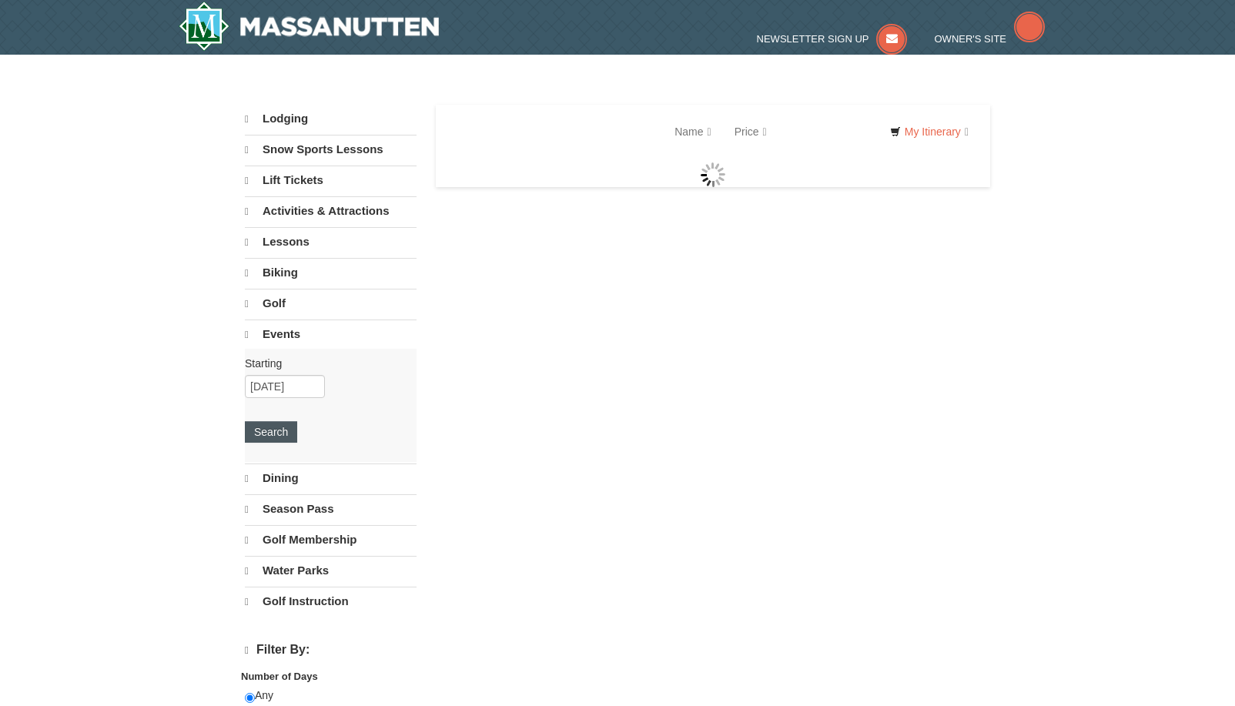
select select "9"
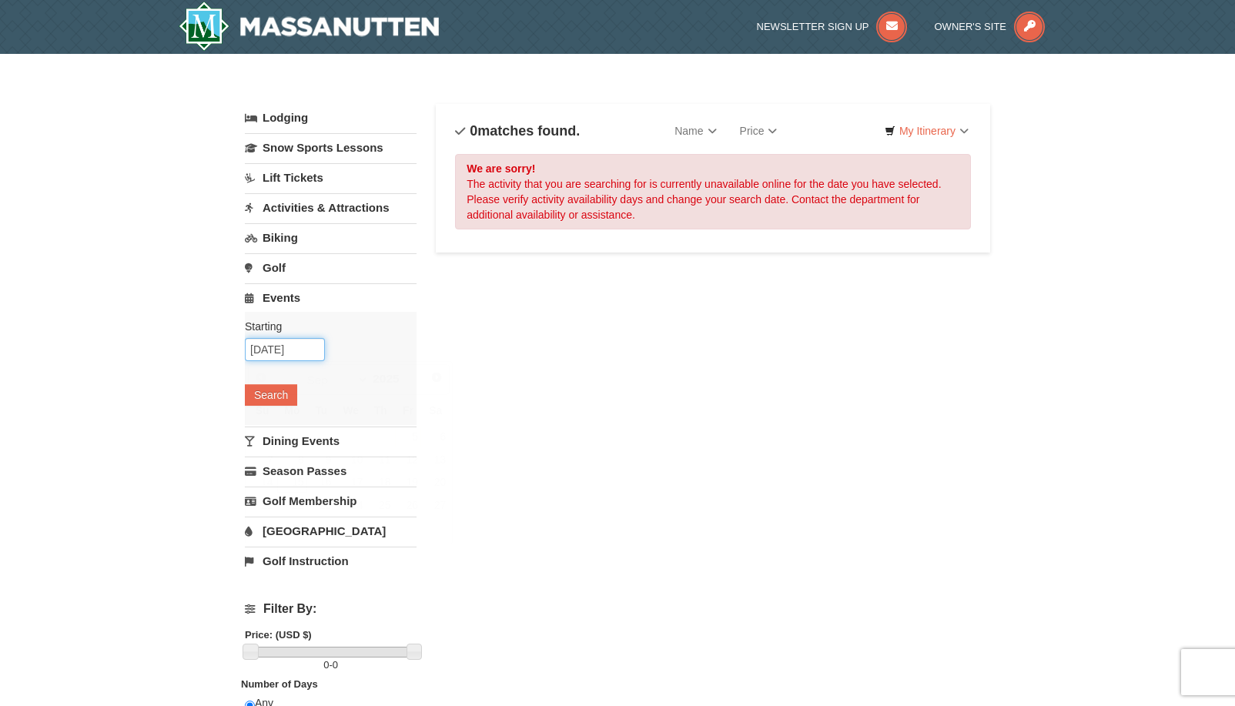
drag, startPoint x: 271, startPoint y: 355, endPoint x: 279, endPoint y: 365, distance: 12.6
click at [273, 355] on input "[DATE]" at bounding box center [285, 349] width 80 height 23
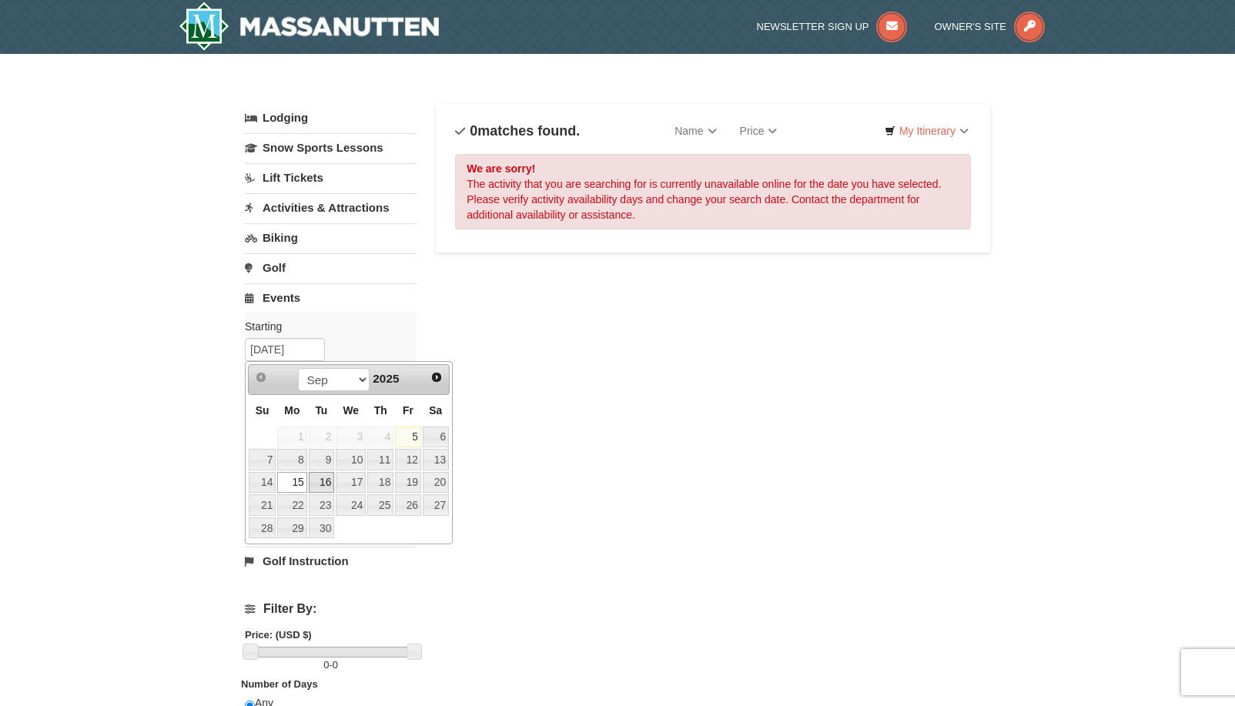
drag, startPoint x: 317, startPoint y: 479, endPoint x: 289, endPoint y: 427, distance: 58.9
click at [317, 478] on link "16" at bounding box center [322, 483] width 26 height 22
type input "09/16/2025"
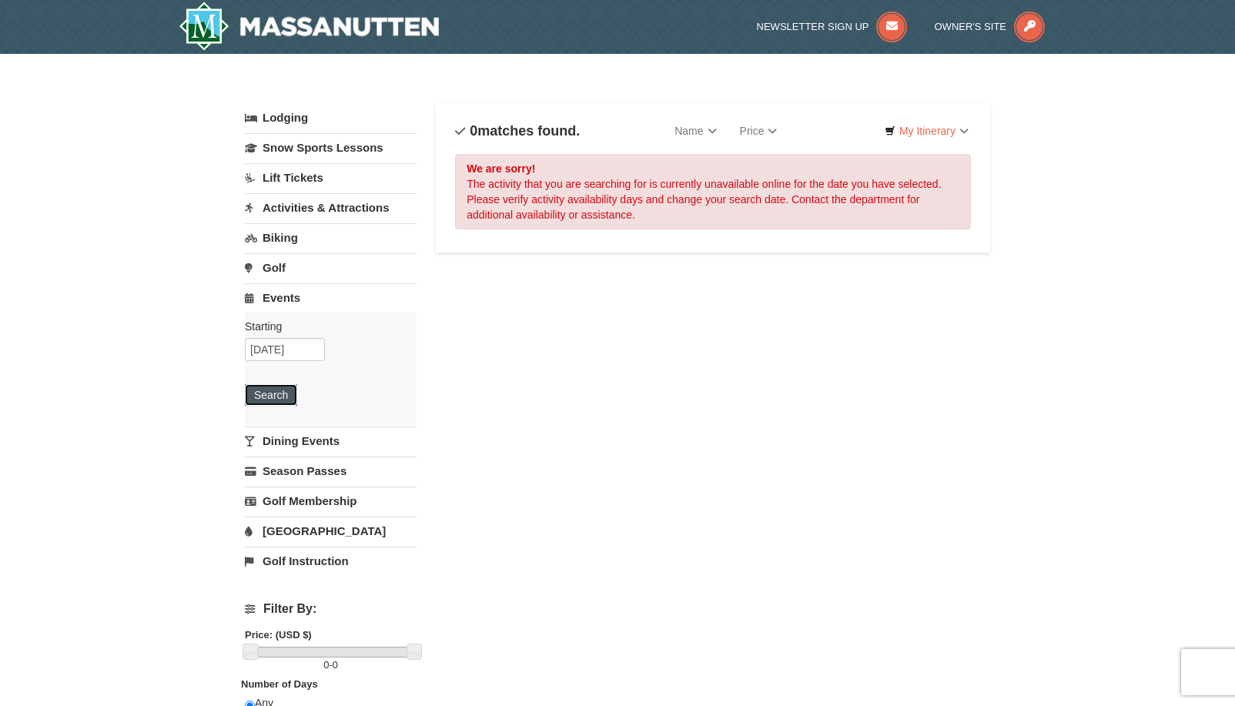
click at [274, 392] on button "Search" at bounding box center [271, 395] width 52 height 22
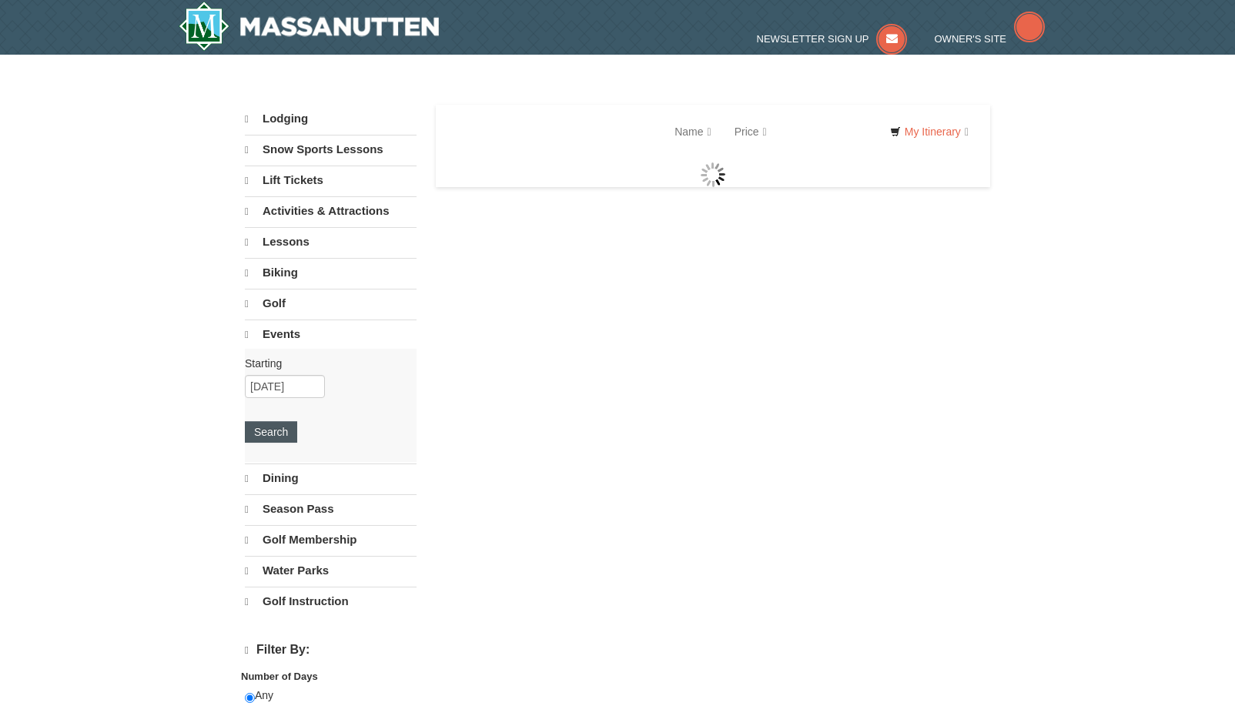
select select "9"
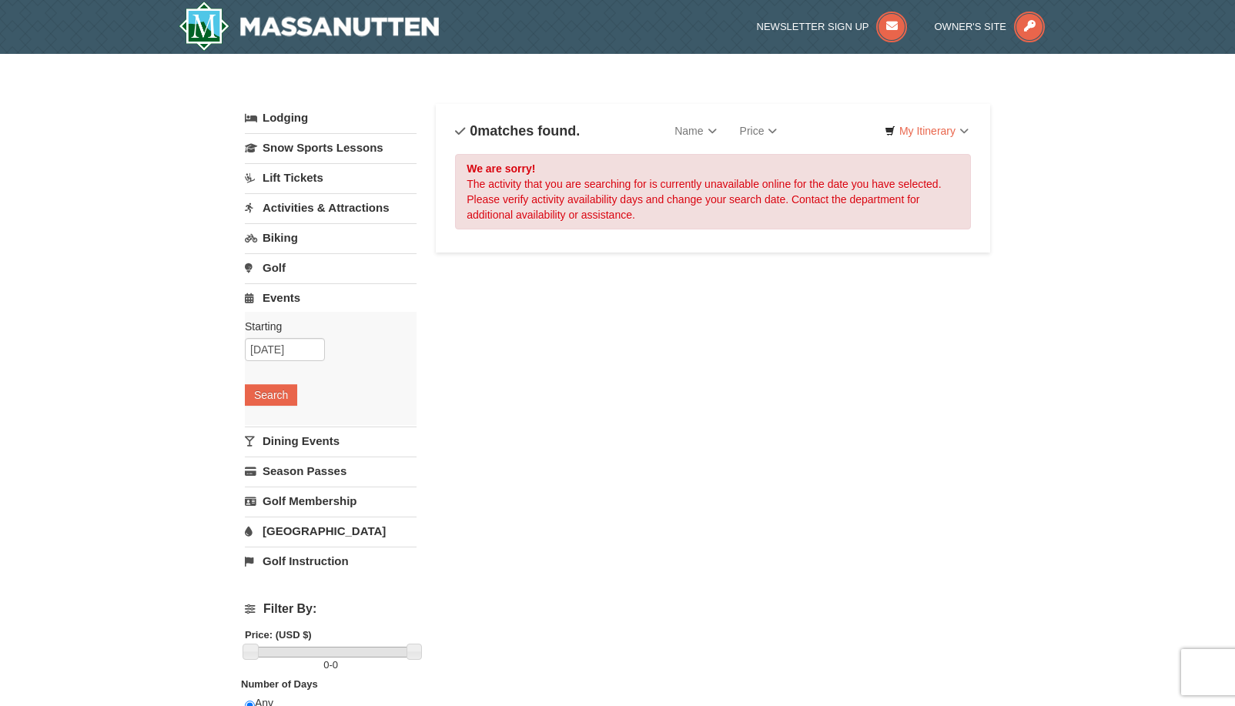
click at [298, 206] on link "Activities & Attractions" at bounding box center [331, 207] width 172 height 28
click at [265, 307] on button "Search" at bounding box center [271, 305] width 52 height 22
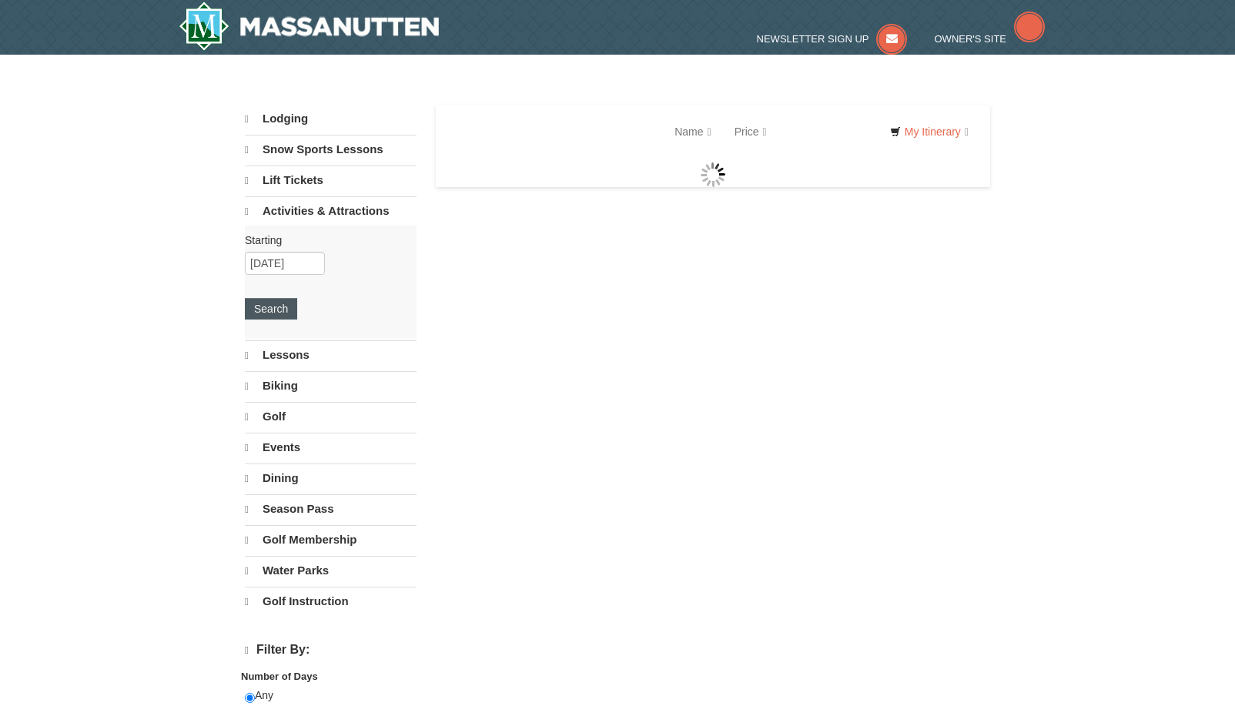
select select "9"
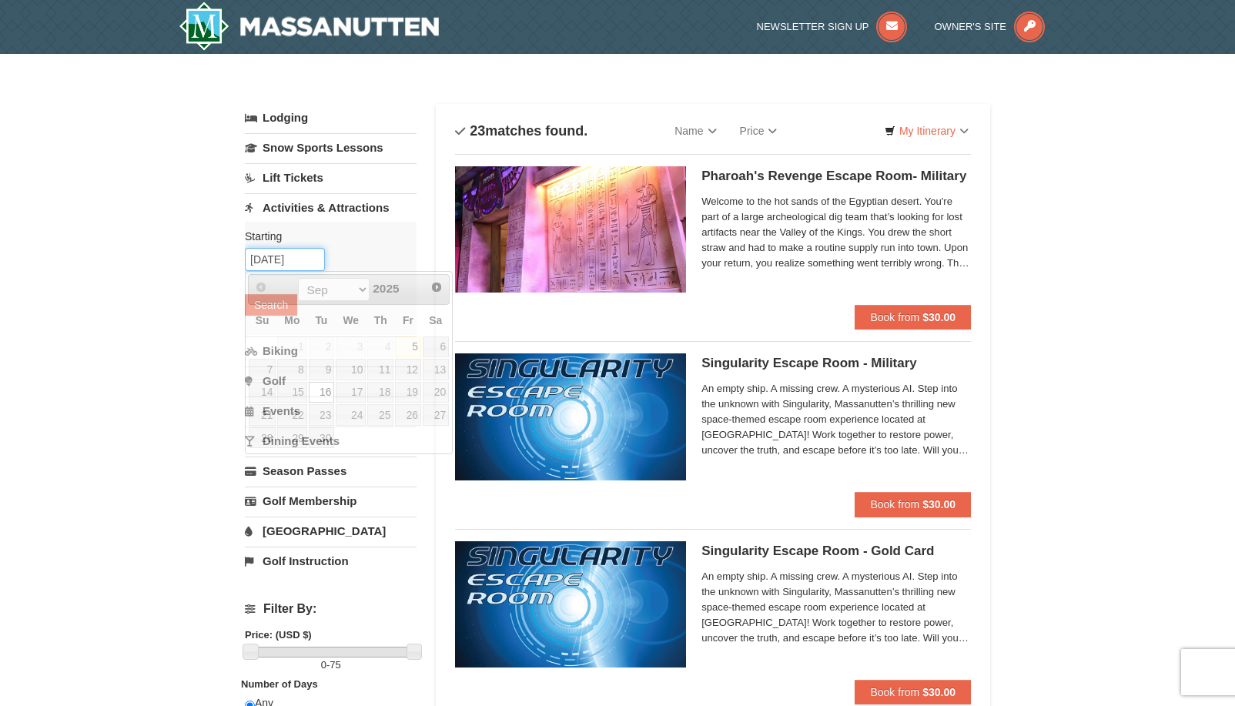
click at [280, 264] on input "09/16/2025" at bounding box center [285, 259] width 80 height 23
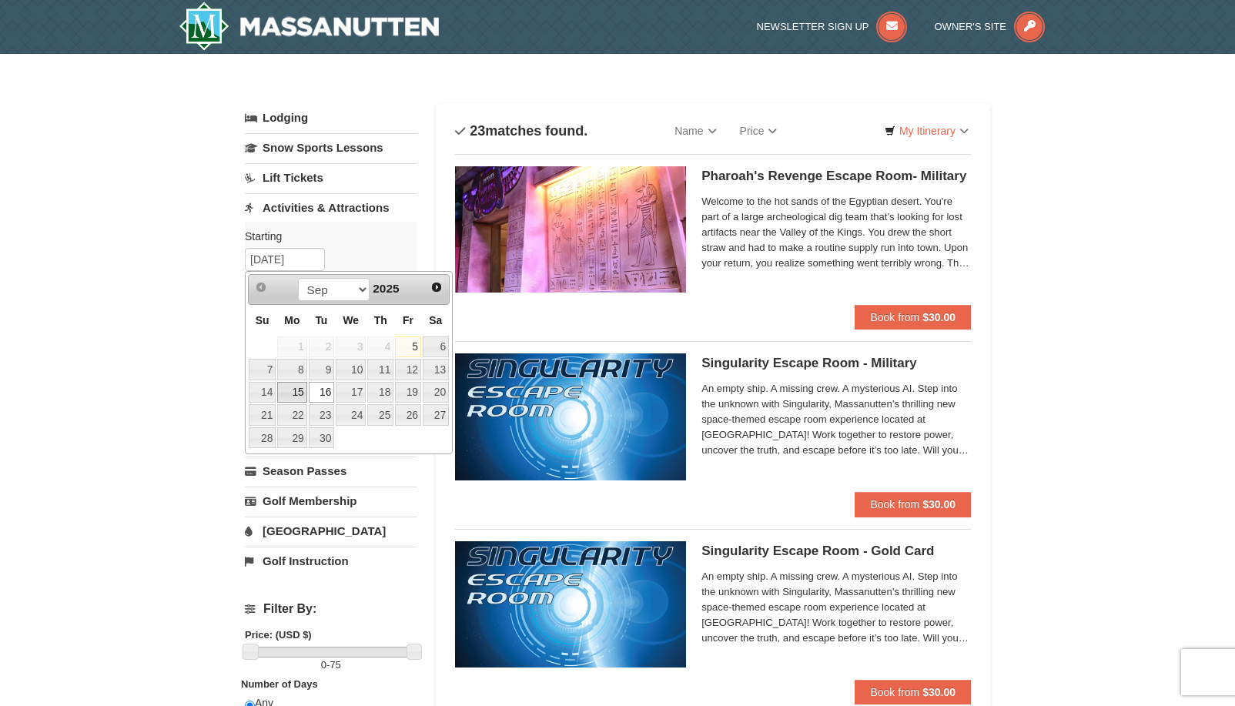
click at [298, 388] on link "15" at bounding box center [291, 393] width 29 height 22
type input "[DATE]"
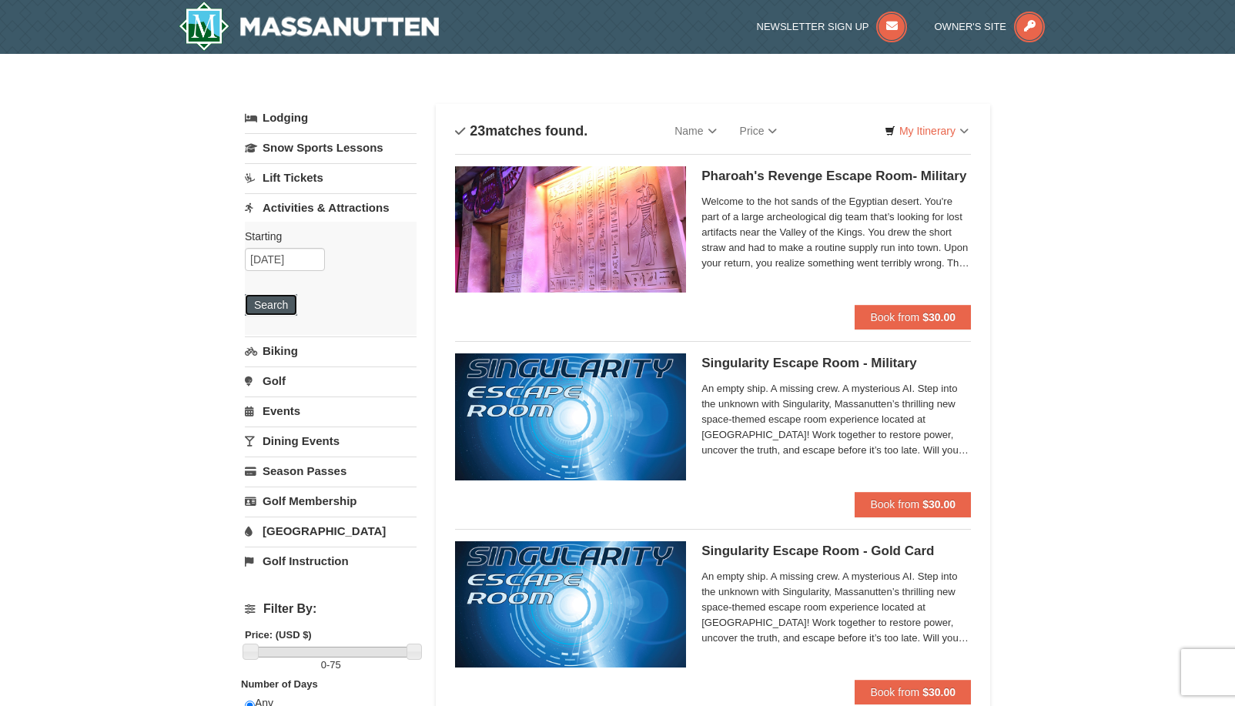
click at [289, 304] on button "Search" at bounding box center [271, 305] width 52 height 22
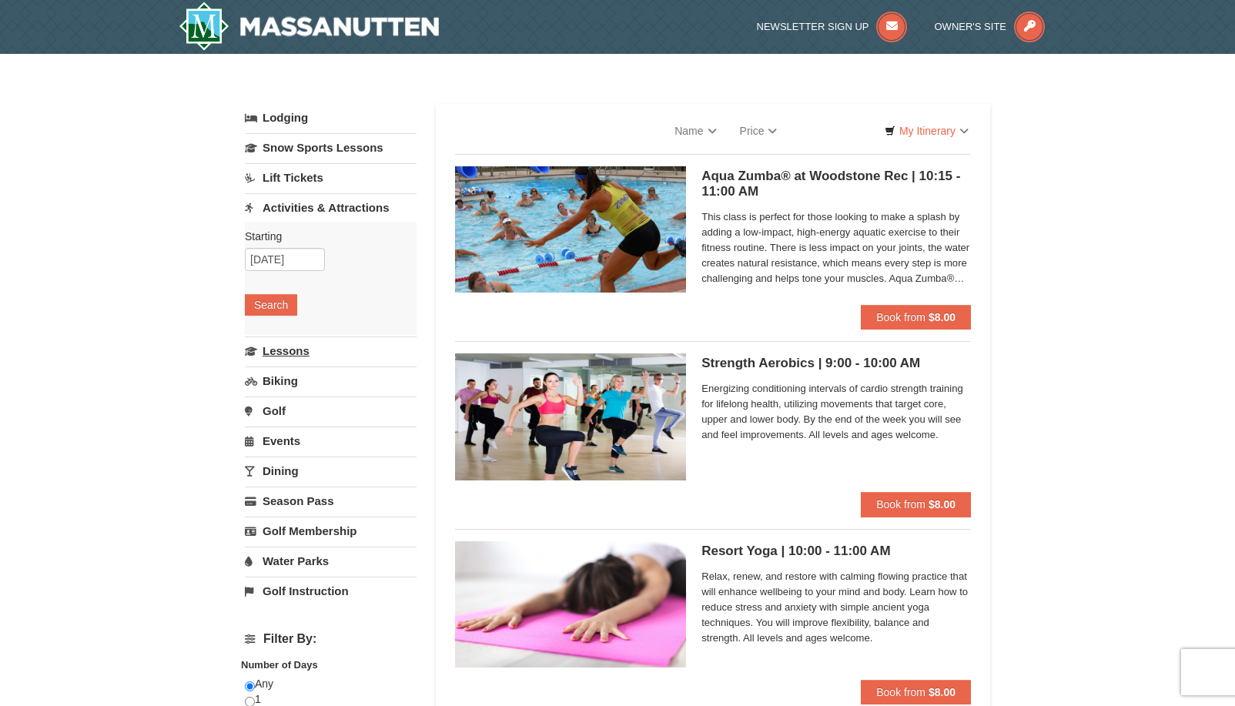
select select "9"
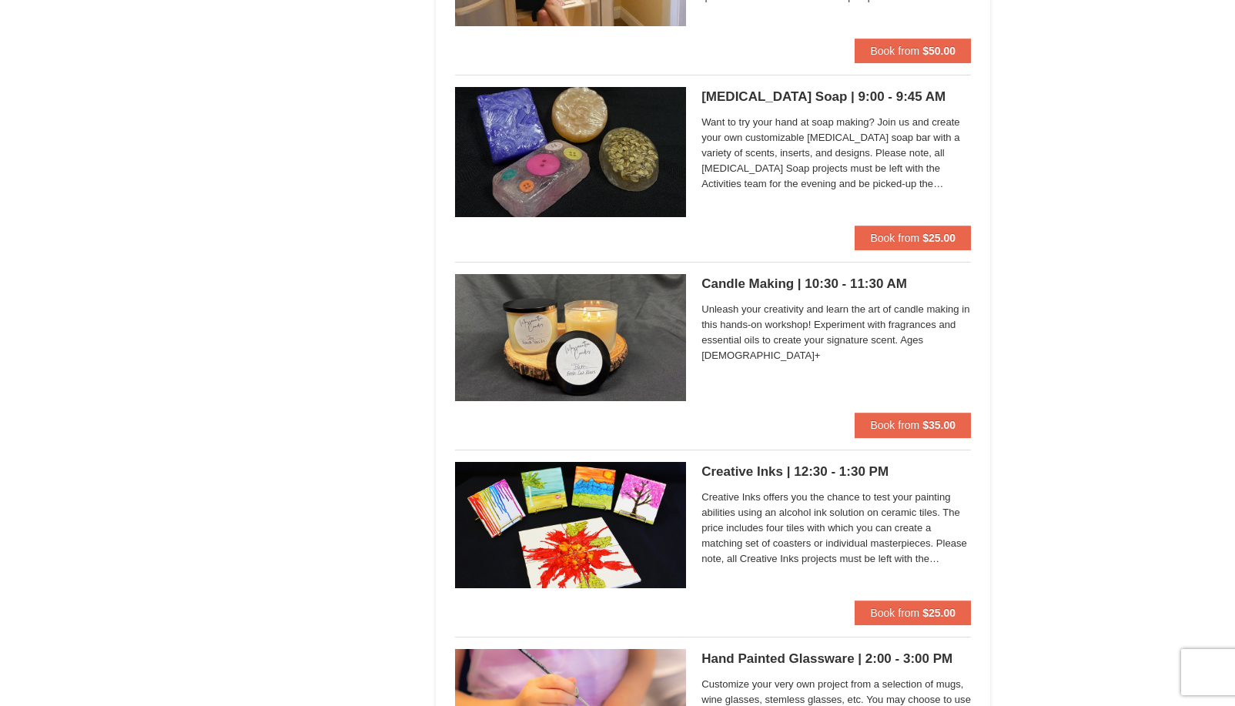
scroll to position [3252, 0]
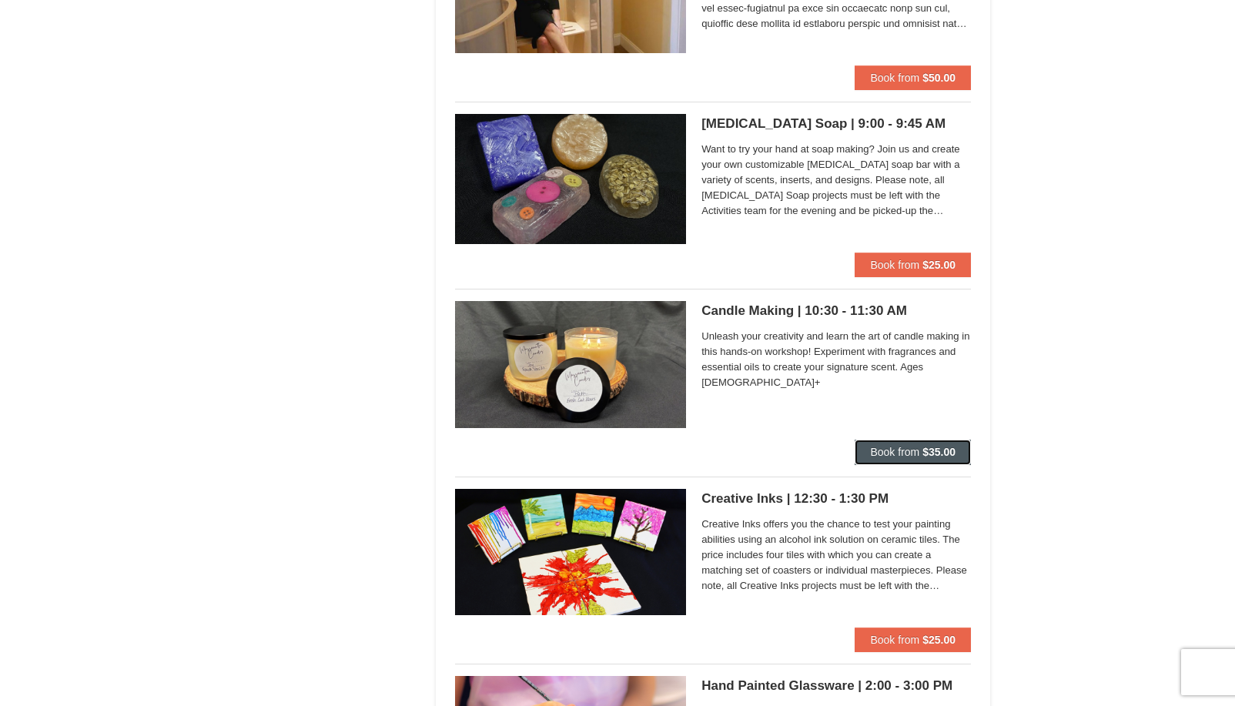
click at [873, 447] on span "Book from" at bounding box center [894, 452] width 49 height 12
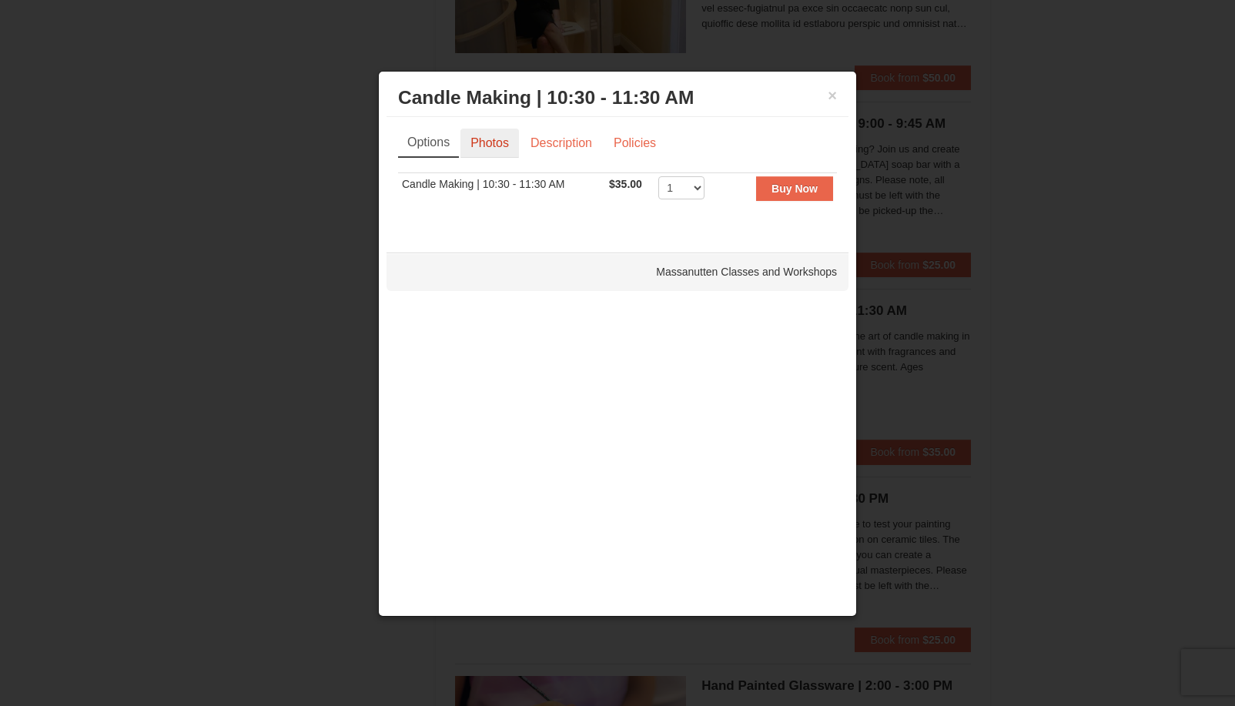
click at [501, 148] on link "Photos" at bounding box center [490, 143] width 59 height 29
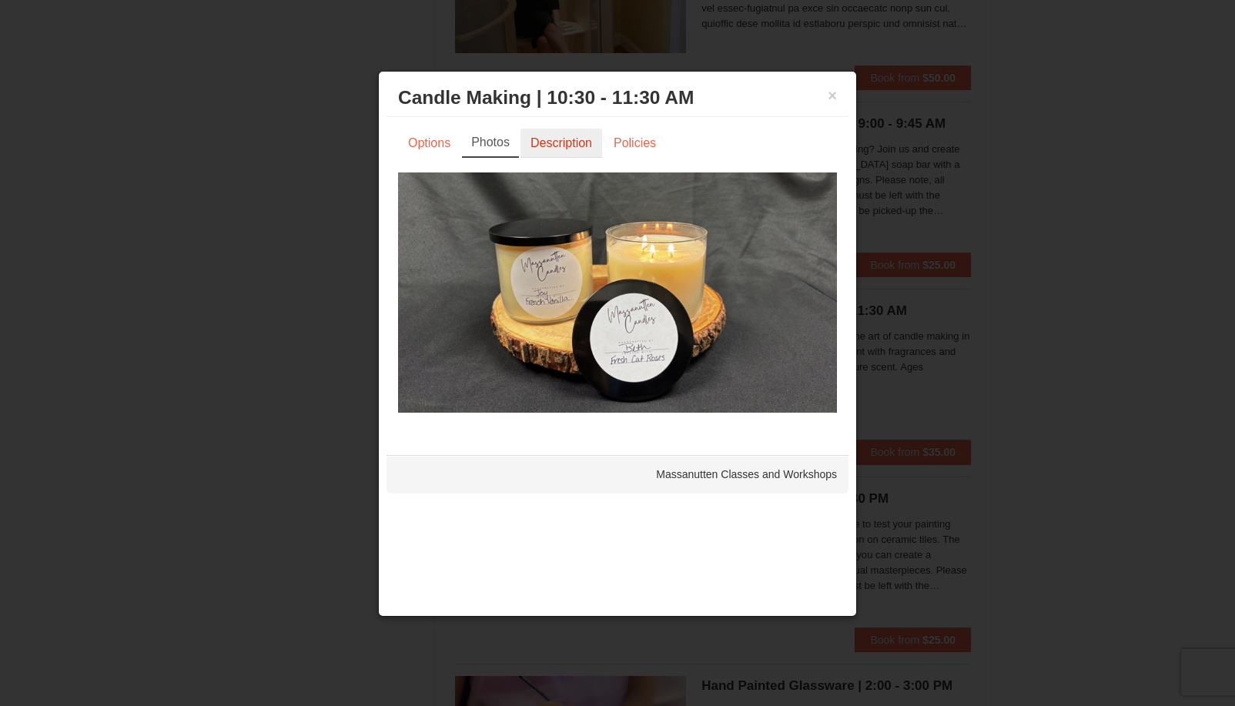
click at [565, 147] on link "Description" at bounding box center [562, 143] width 82 height 29
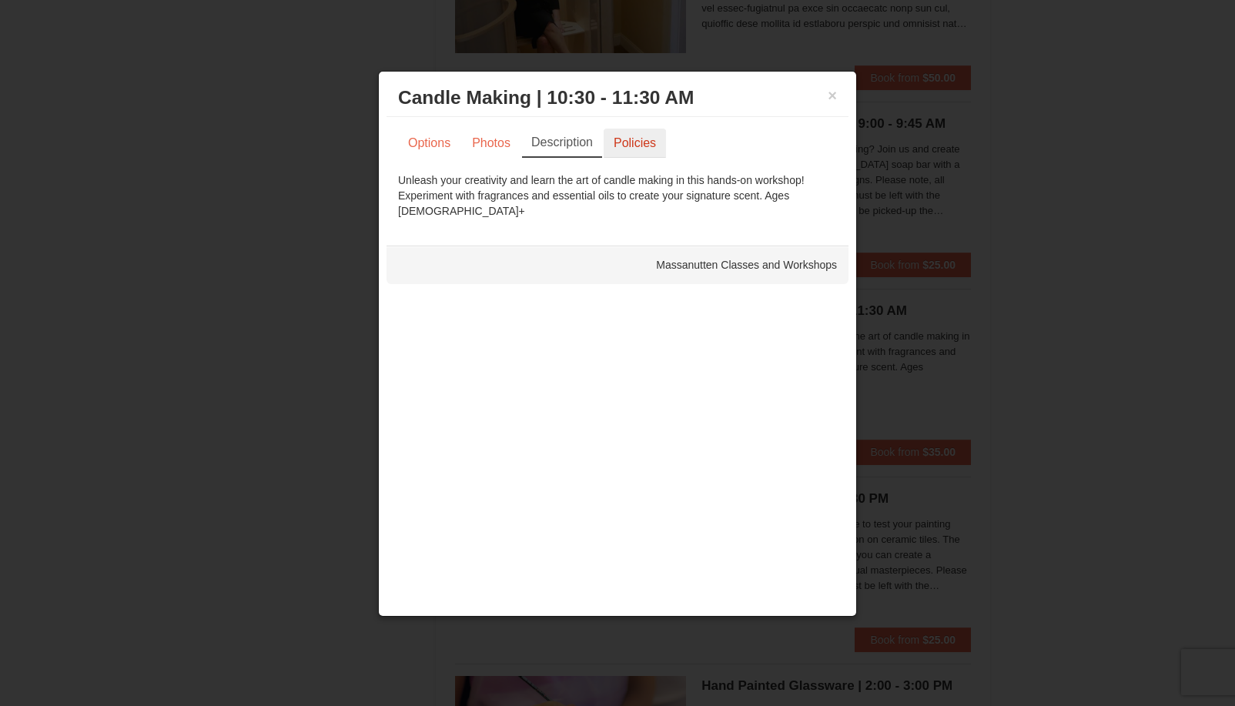
click at [632, 144] on link "Policies" at bounding box center [635, 143] width 62 height 29
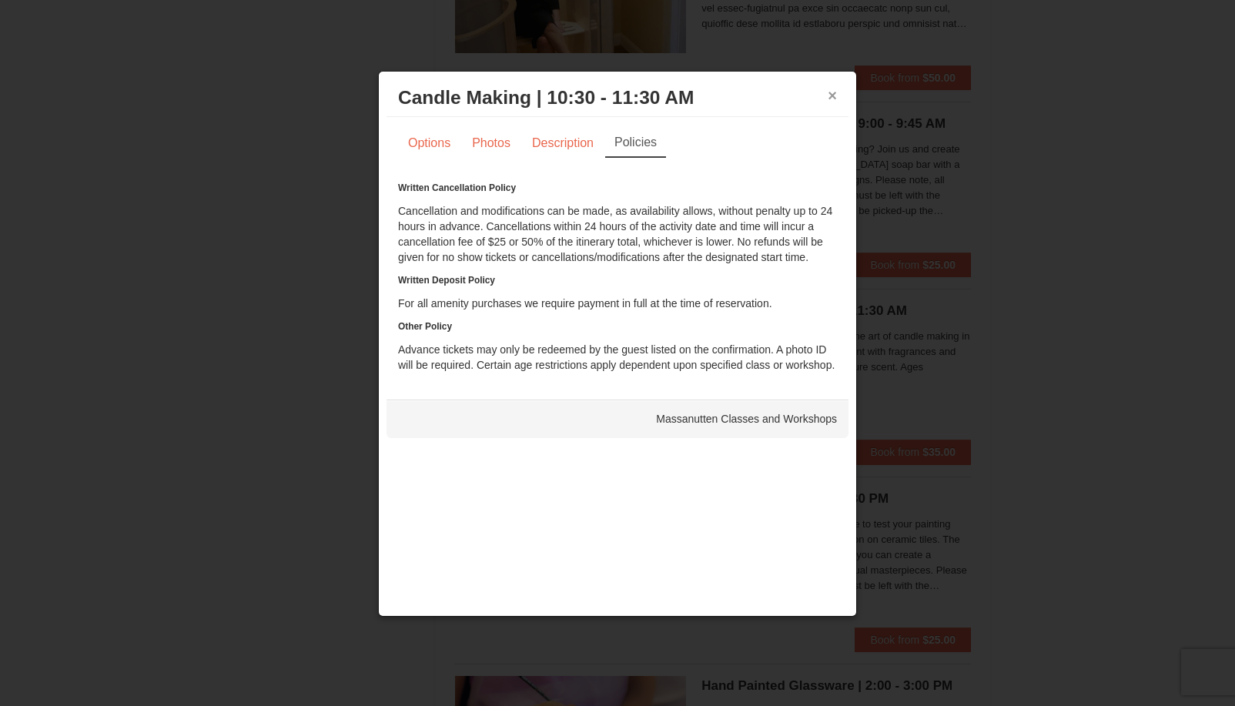
click at [835, 98] on button "×" at bounding box center [832, 95] width 9 height 15
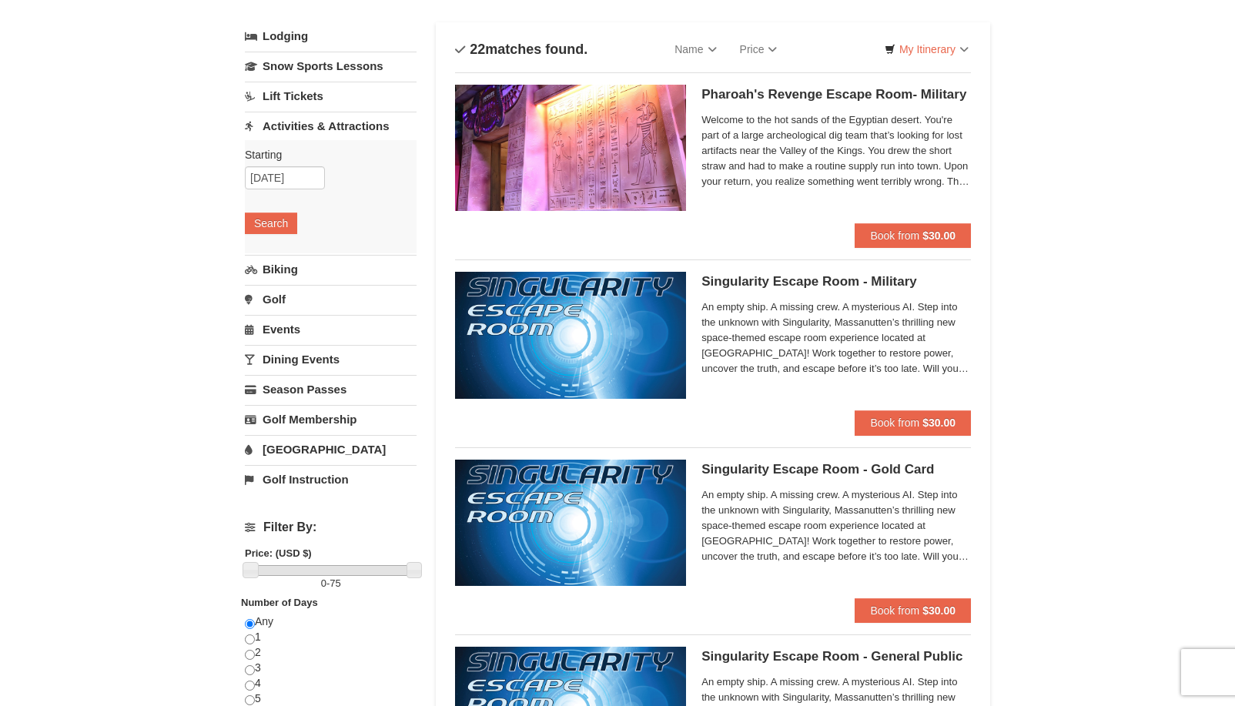
scroll to position [77, 0]
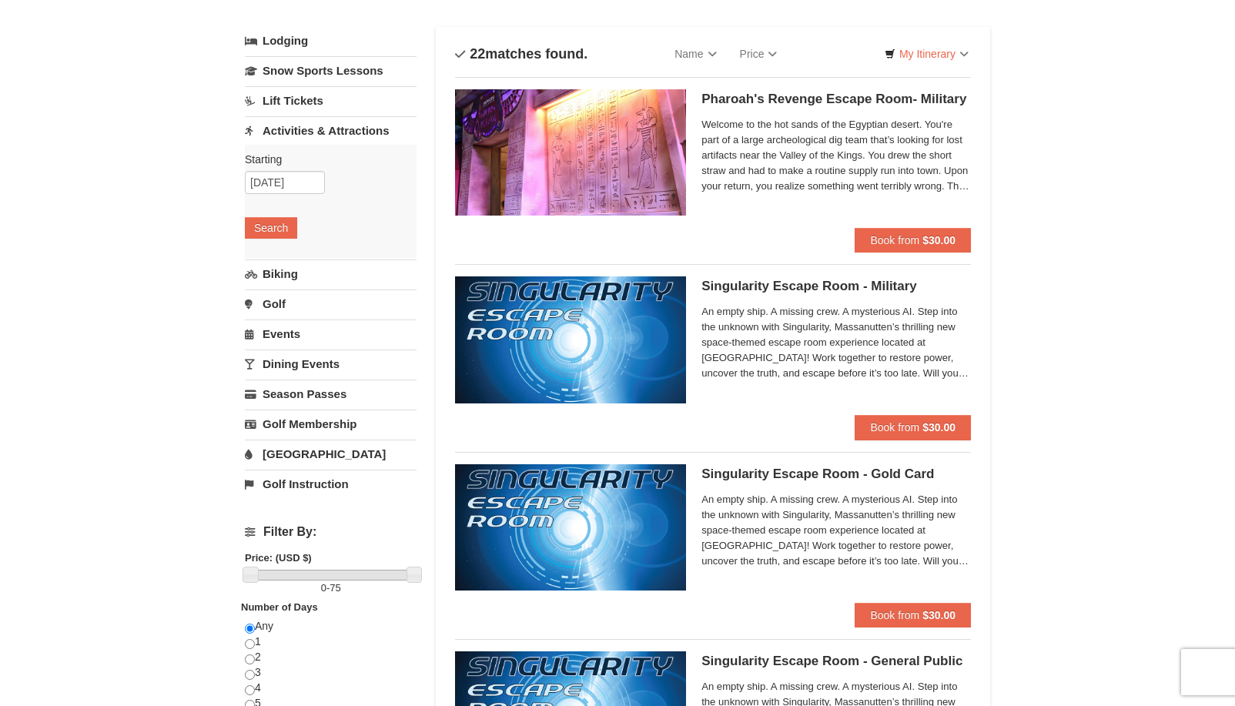
click at [297, 99] on link "Lift Tickets" at bounding box center [331, 100] width 172 height 28
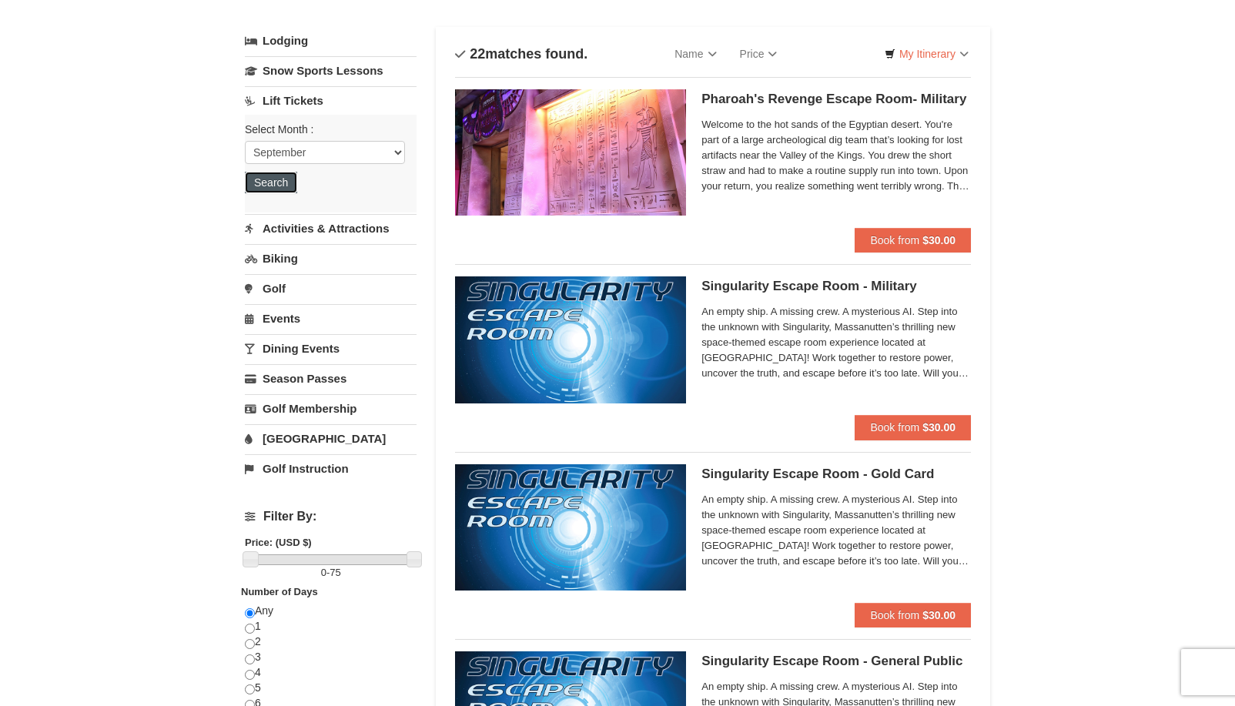
click at [283, 180] on button "Search" at bounding box center [271, 183] width 52 height 22
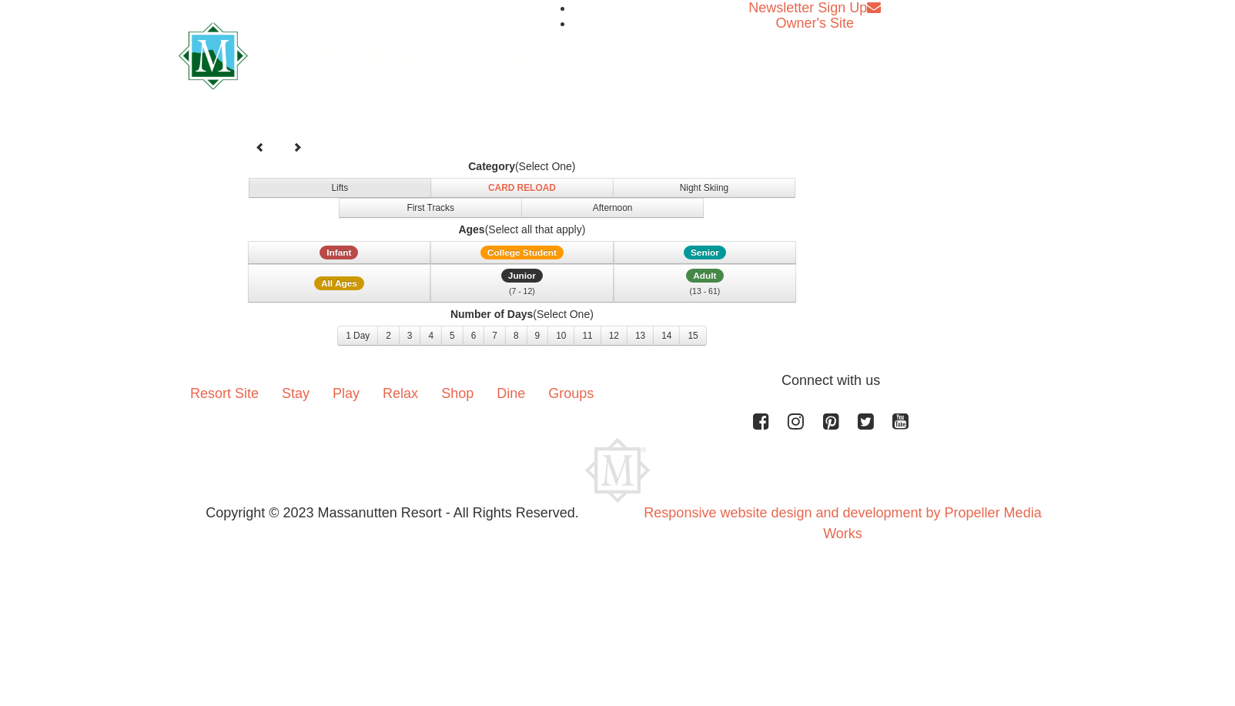
select select "9"
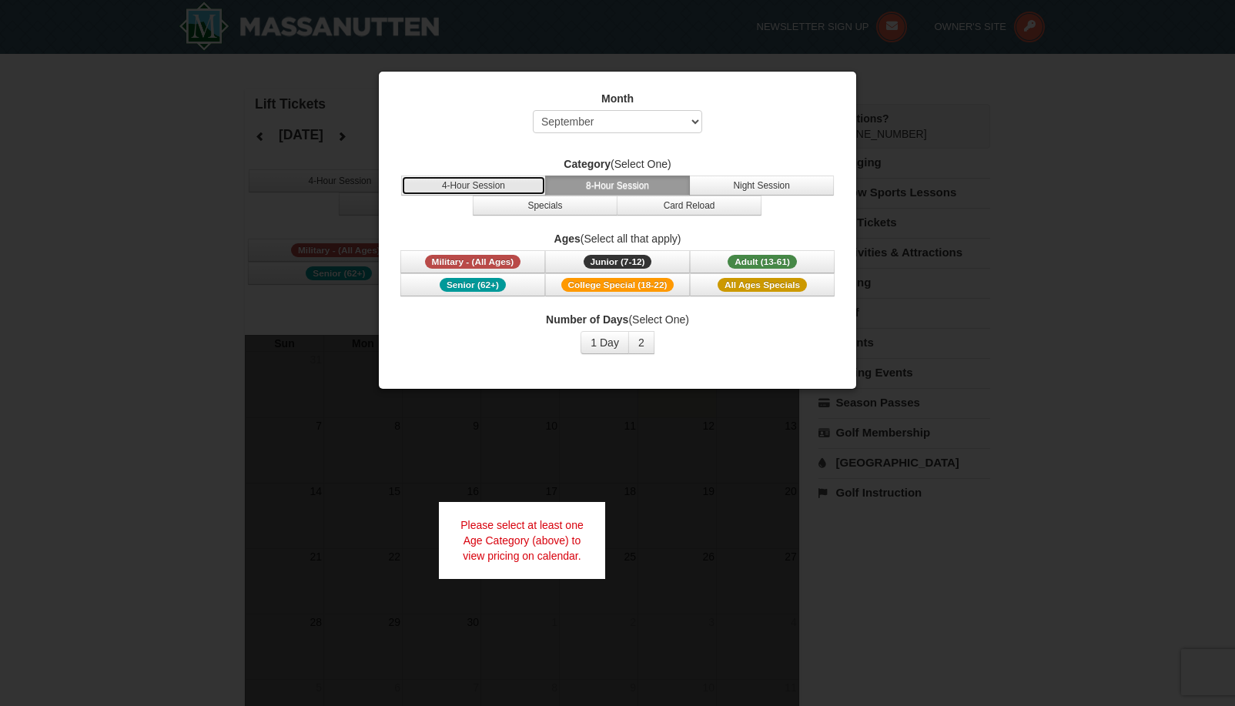
click at [503, 190] on button "4-Hour Session" at bounding box center [473, 186] width 145 height 20
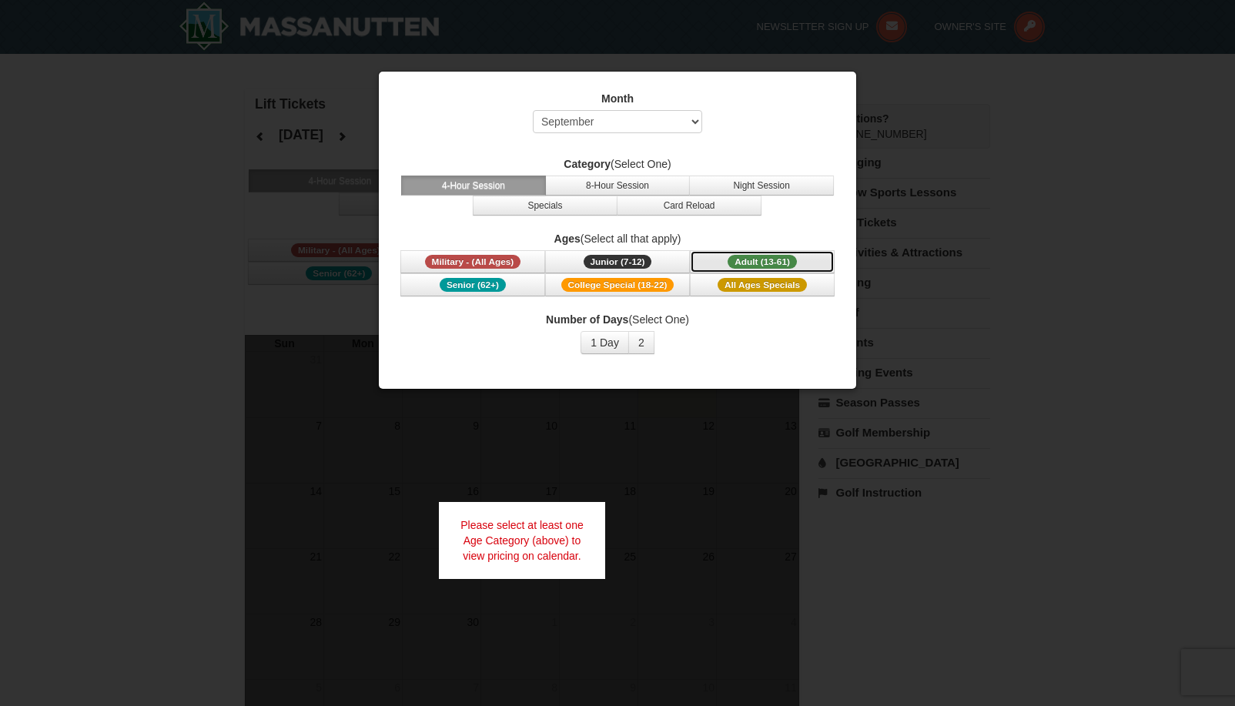
click at [744, 263] on span "Adult (13-61)" at bounding box center [762, 262] width 69 height 14
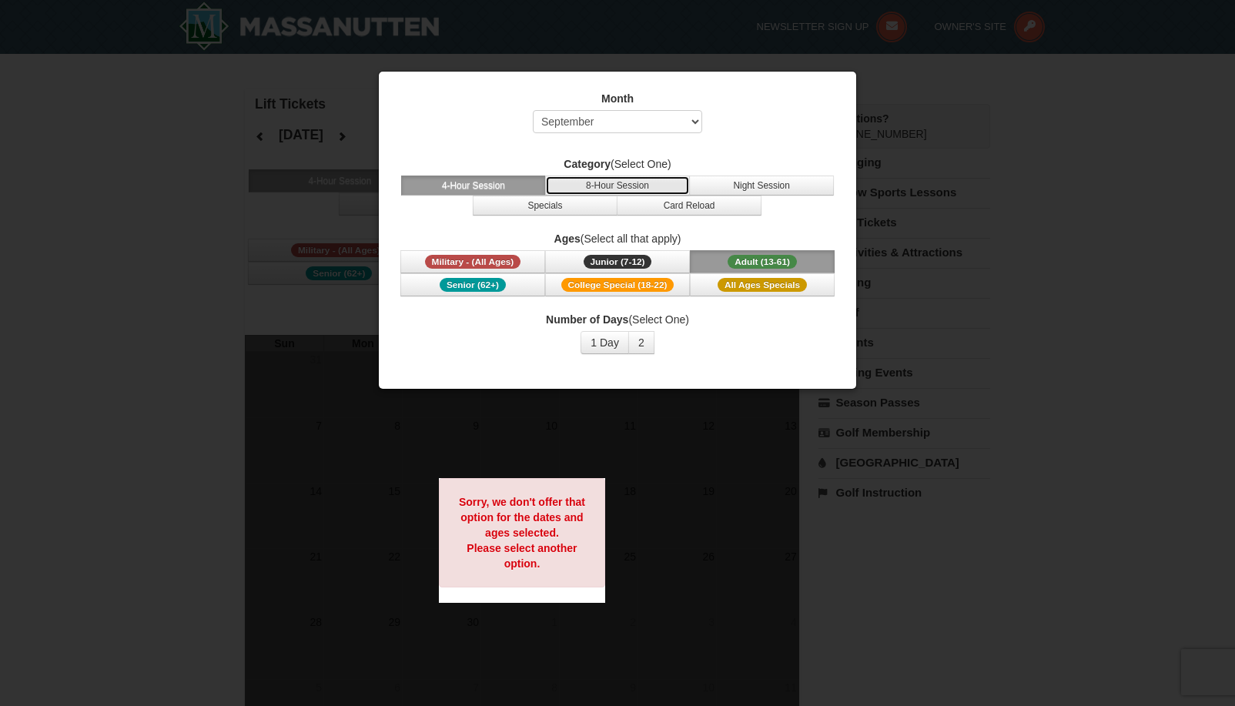
click at [620, 191] on button "8-Hour Session" at bounding box center [617, 186] width 145 height 20
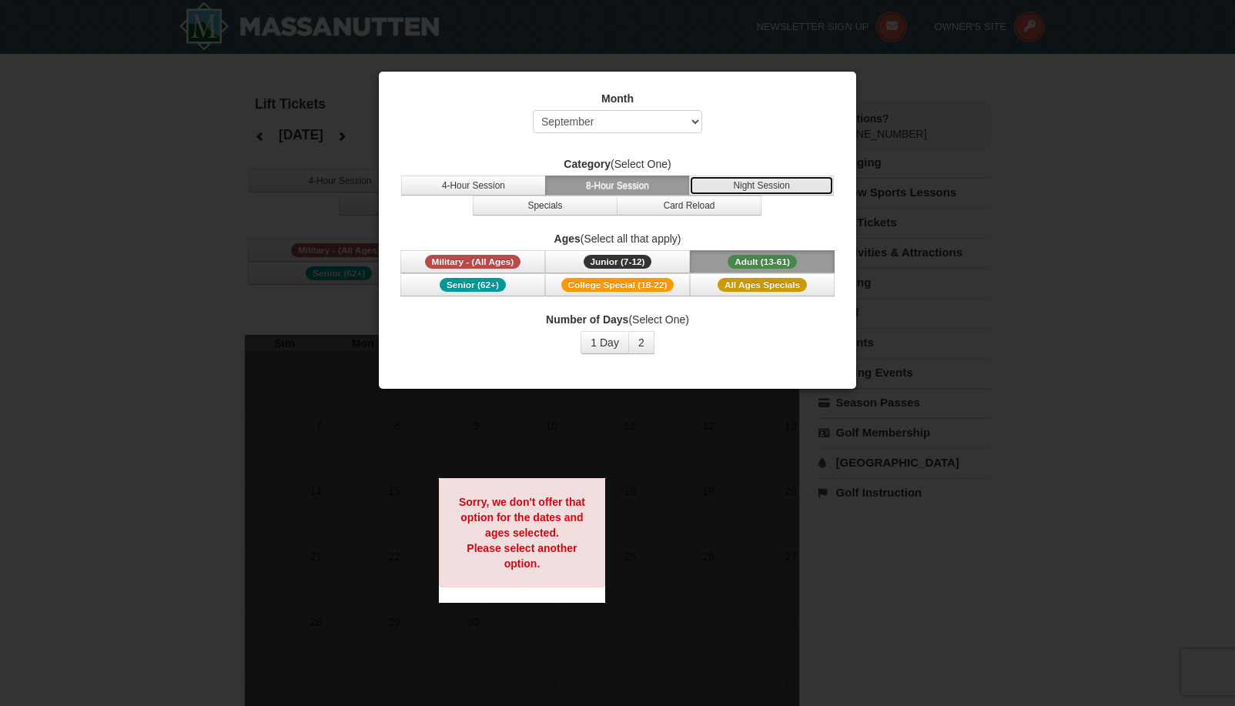
click at [723, 189] on button "Night Session" at bounding box center [761, 186] width 145 height 20
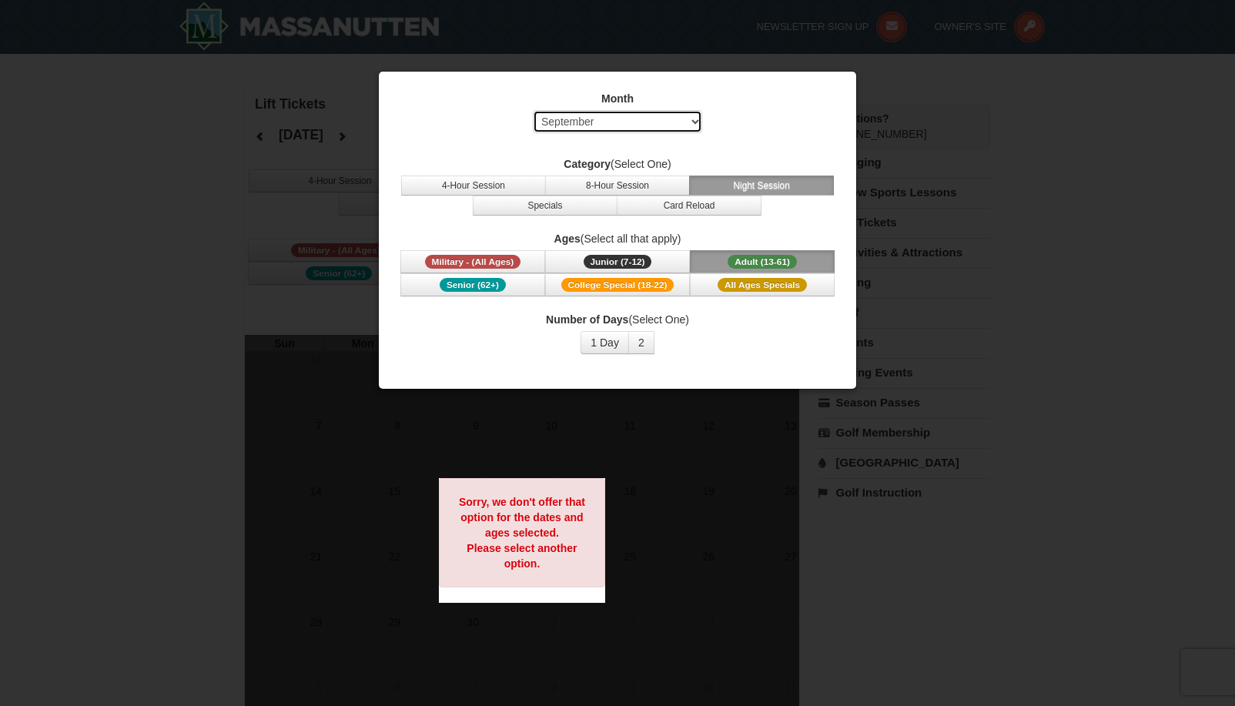
click at [694, 124] on select "Select September October November December January February March April May Jun…" at bounding box center [617, 121] width 169 height 23
click at [533, 110] on select "Select September October November December January February March April May Jun…" at bounding box center [617, 121] width 169 height 23
click at [555, 209] on button "Specials" at bounding box center [545, 206] width 145 height 20
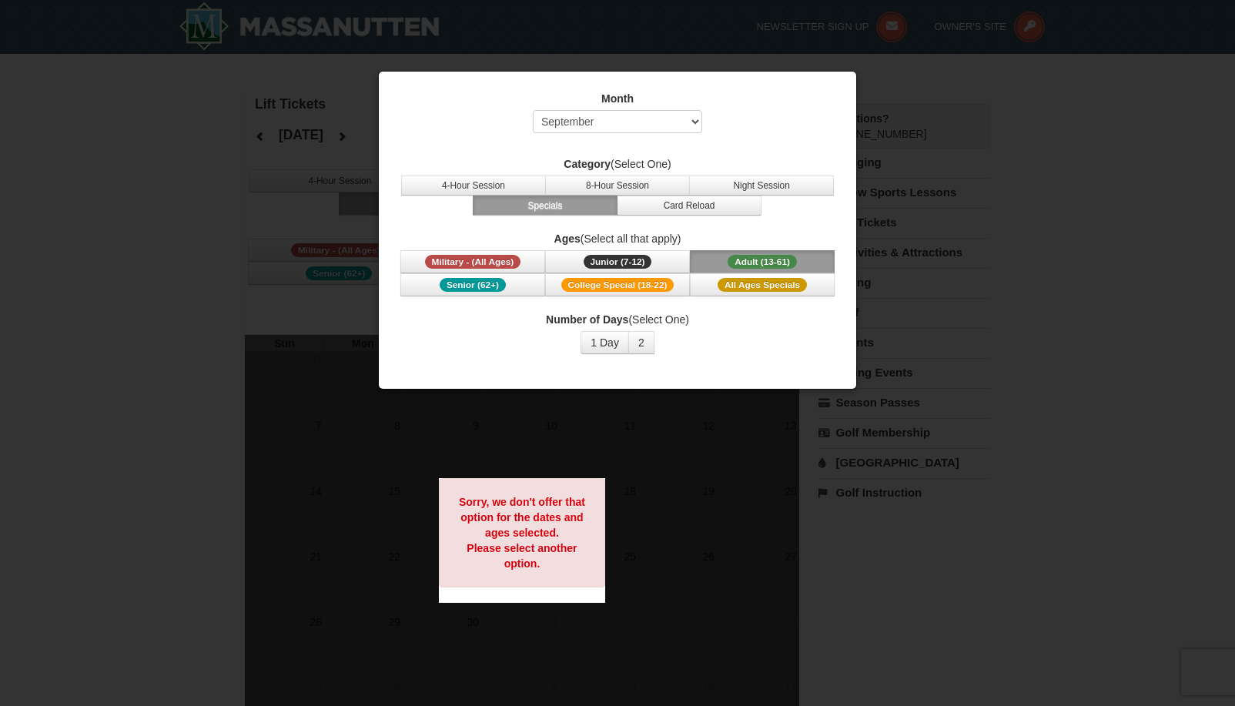
click at [911, 193] on div at bounding box center [617, 353] width 1235 height 706
drag, startPoint x: 823, startPoint y: 107, endPoint x: 819, endPoint y: 116, distance: 9.7
click at [823, 108] on div "Month Select September October November December January February March April M…" at bounding box center [617, 116] width 439 height 50
drag, startPoint x: 275, startPoint y: 327, endPoint x: 285, endPoint y: 319, distance: 12.6
click at [275, 324] on div at bounding box center [617, 353] width 1235 height 706
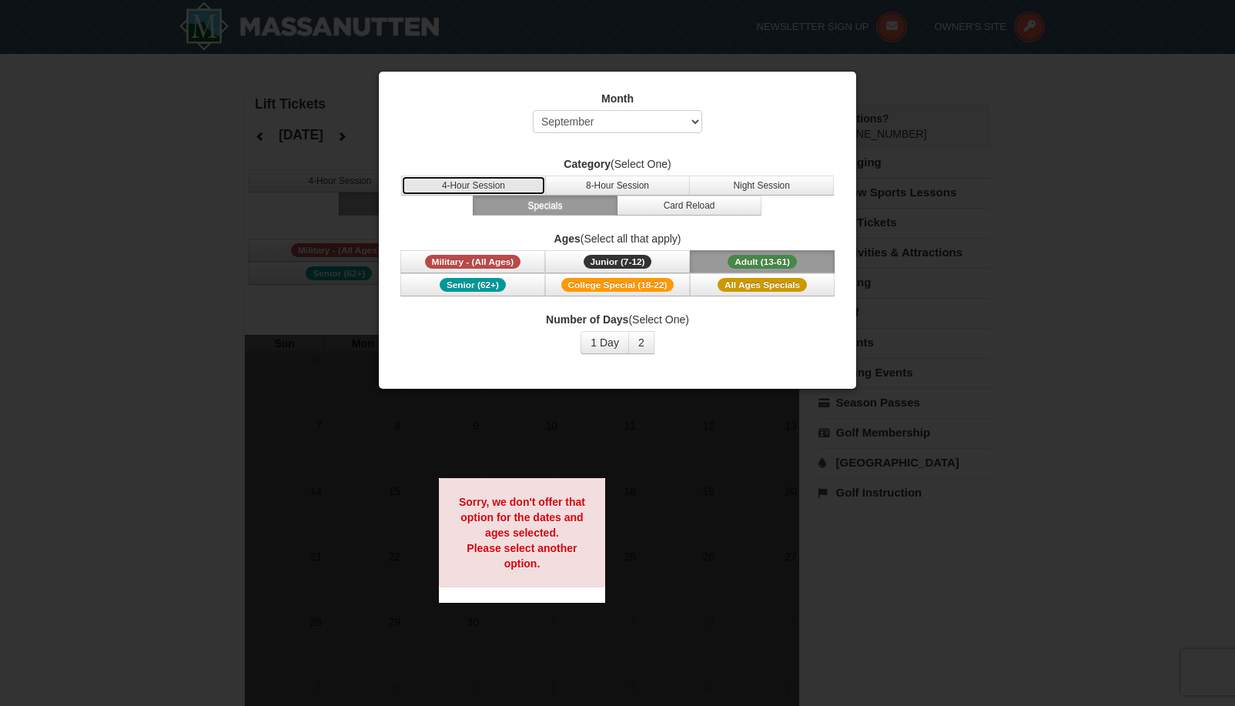
drag, startPoint x: 432, startPoint y: 180, endPoint x: 437, endPoint y: 171, distance: 10.7
